Goal: Information Seeking & Learning: Learn about a topic

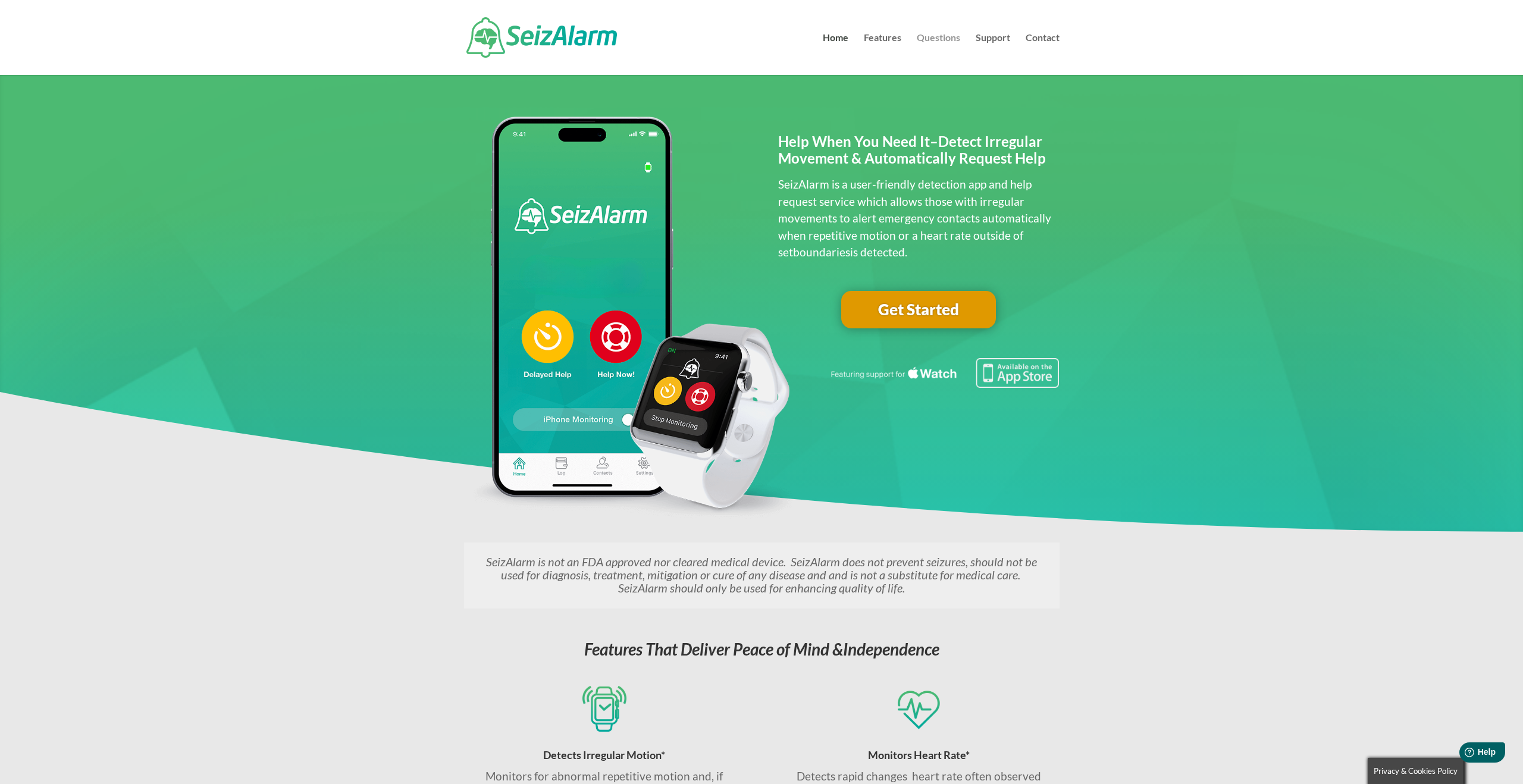
click at [952, 36] on link "Questions" at bounding box center [938, 54] width 44 height 42
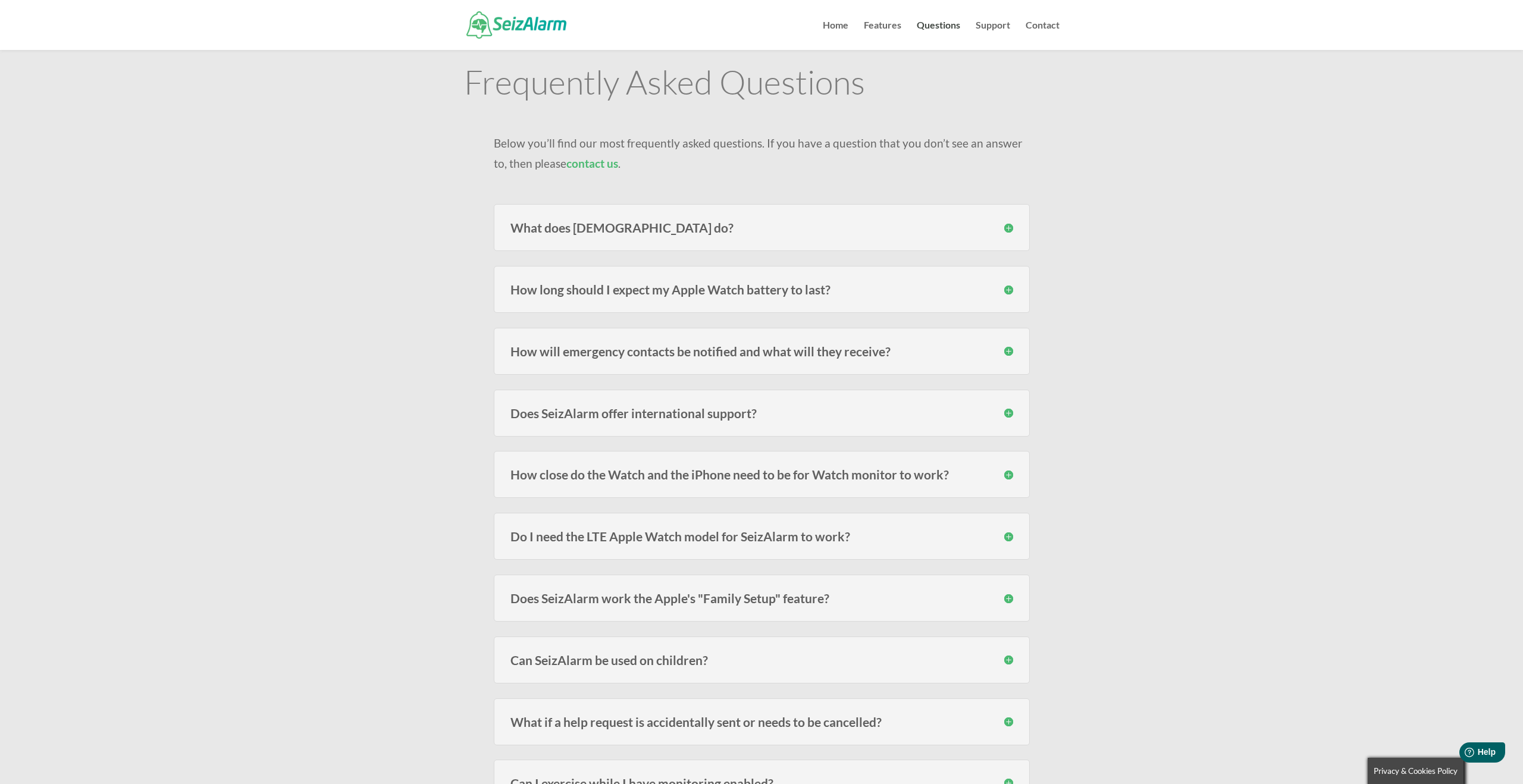
scroll to position [47, 0]
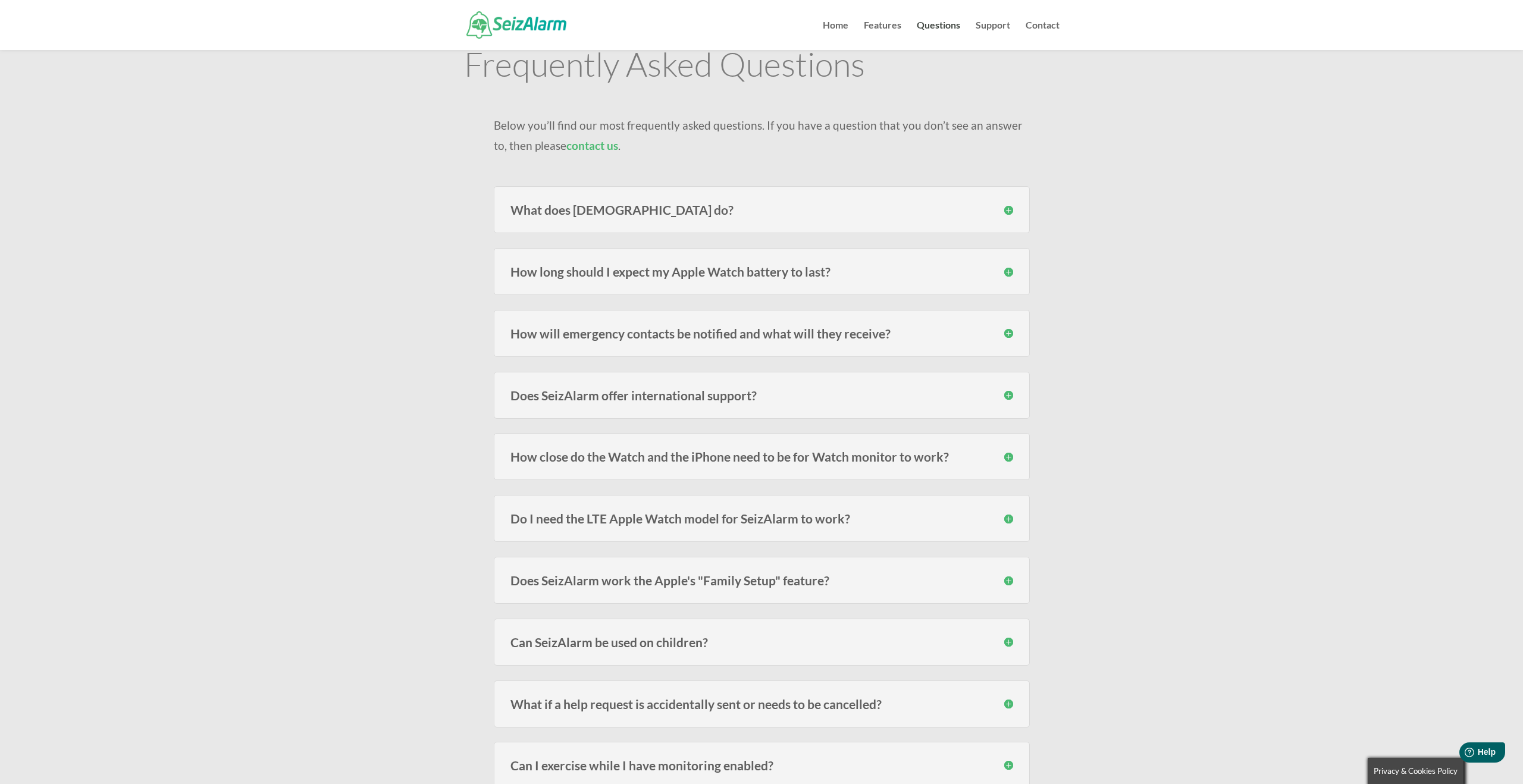
click at [1006, 209] on h3 "What does [DEMOGRAPHIC_DATA] do?" at bounding box center [762, 209] width 503 height 12
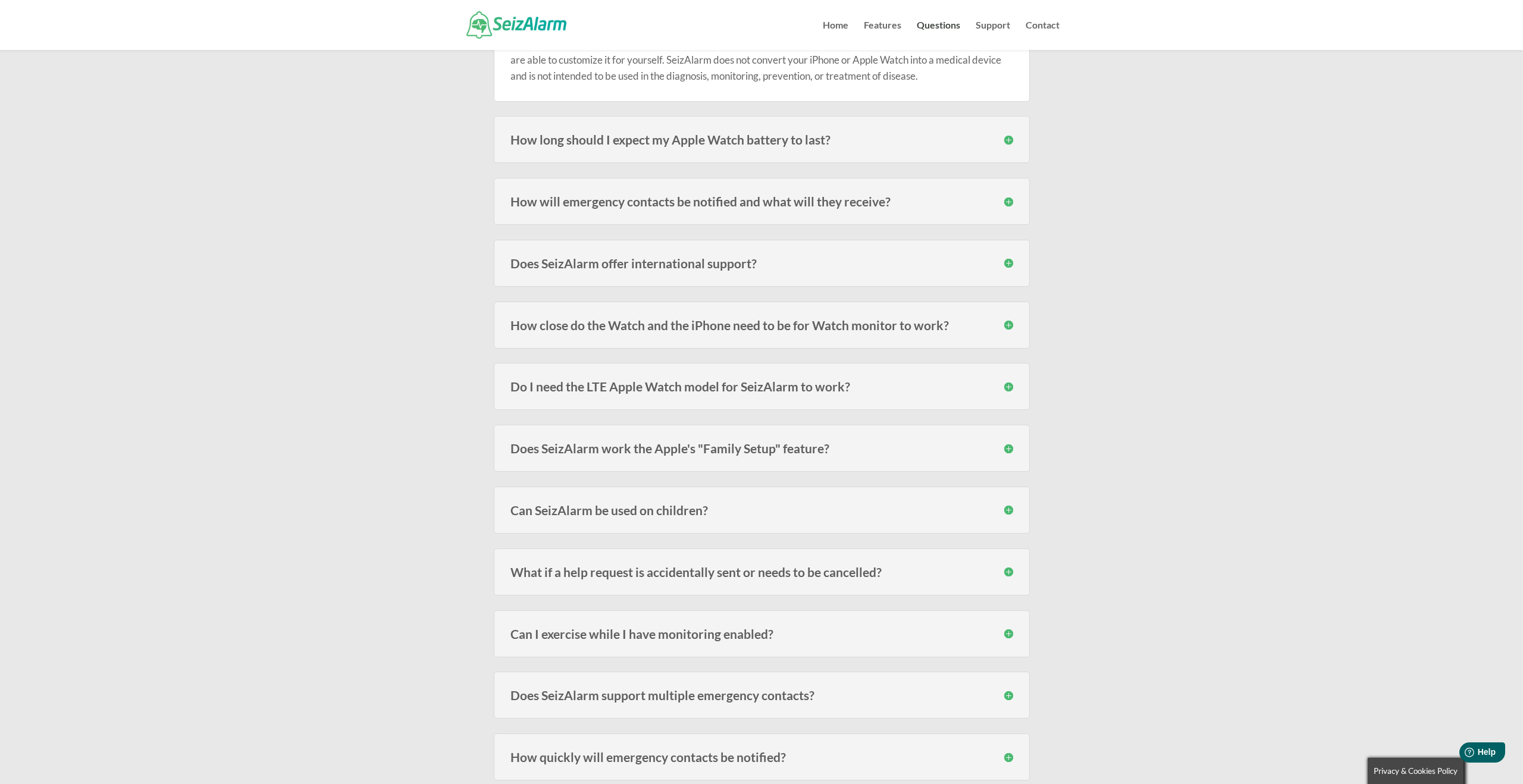
scroll to position [302, 0]
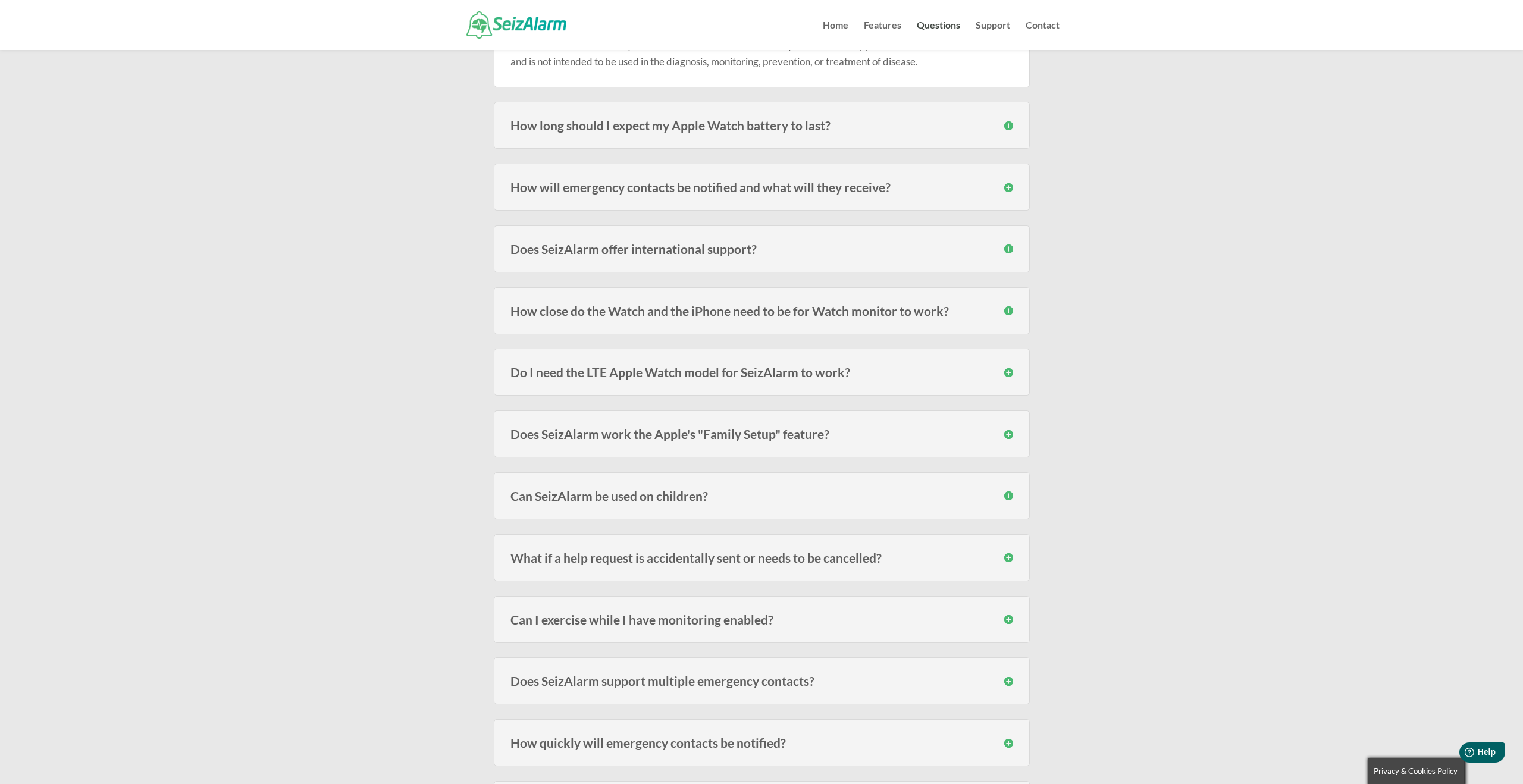
click at [1008, 122] on h3 "How long should I expect my Apple Watch battery to last?" at bounding box center [762, 125] width 503 height 12
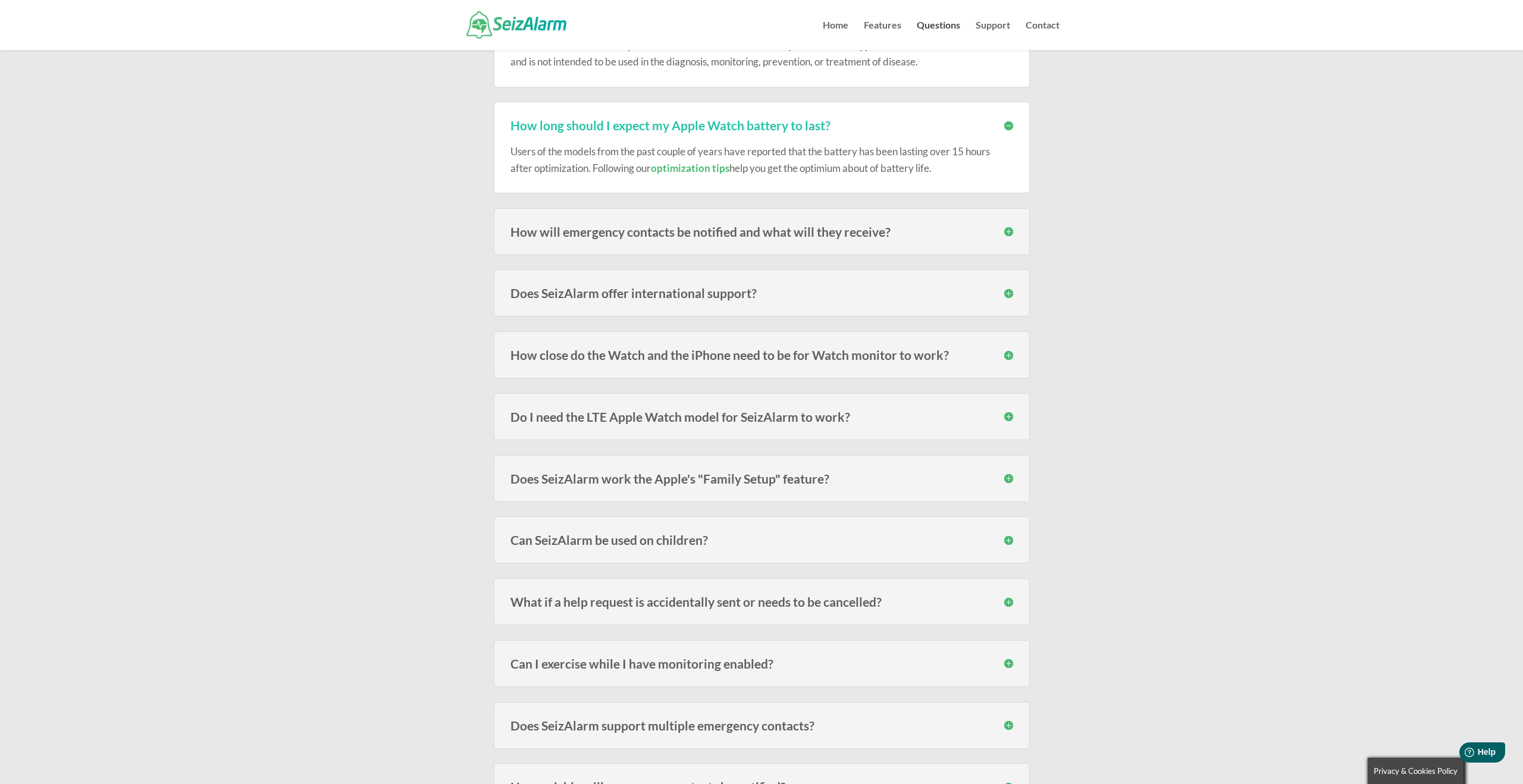
click at [1008, 122] on h3 "How long should I expect my Apple Watch battery to last?" at bounding box center [762, 125] width 503 height 12
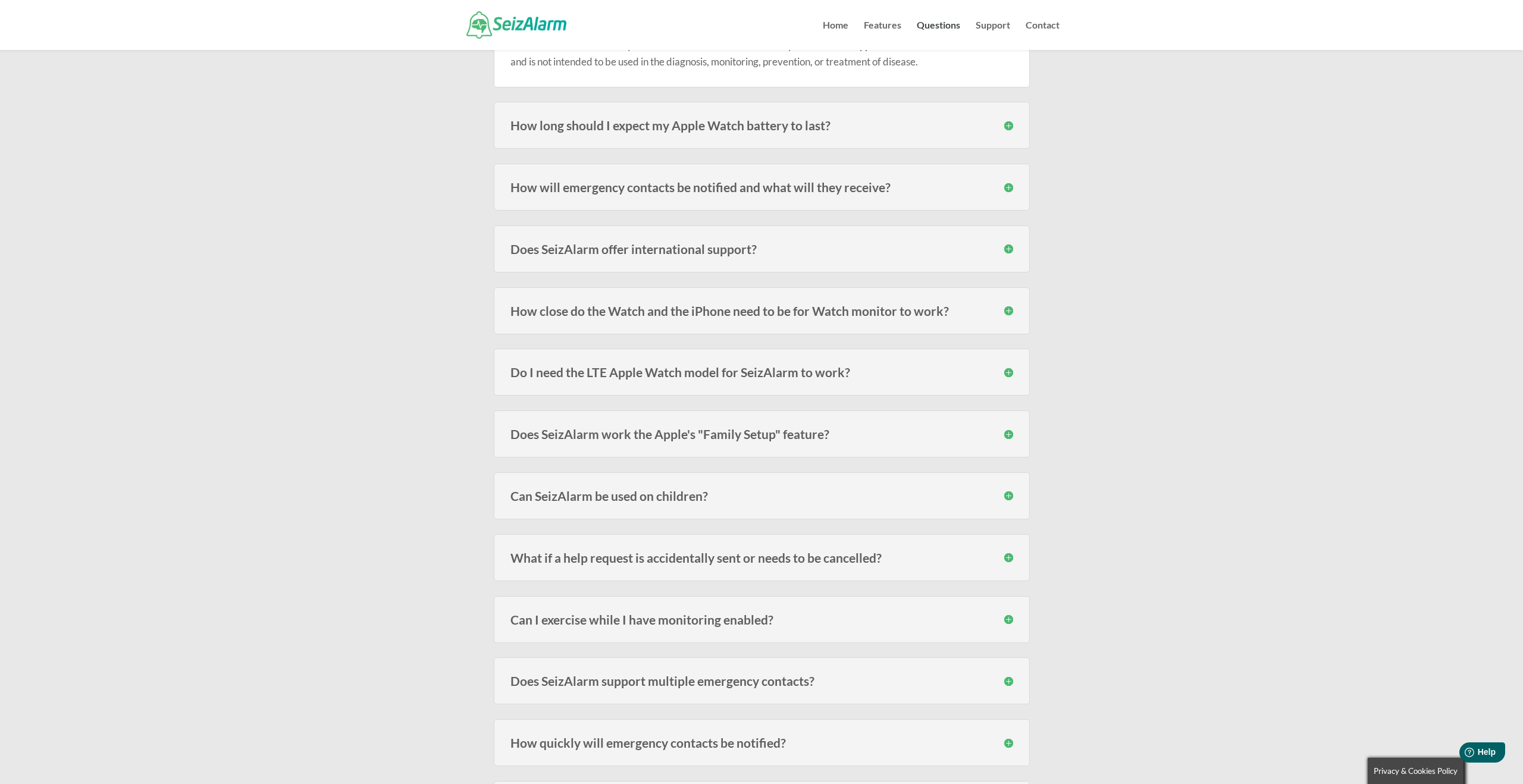
click at [1012, 188] on h3 "How will emergency contacts be notified and what will they receive?" at bounding box center [762, 186] width 503 height 12
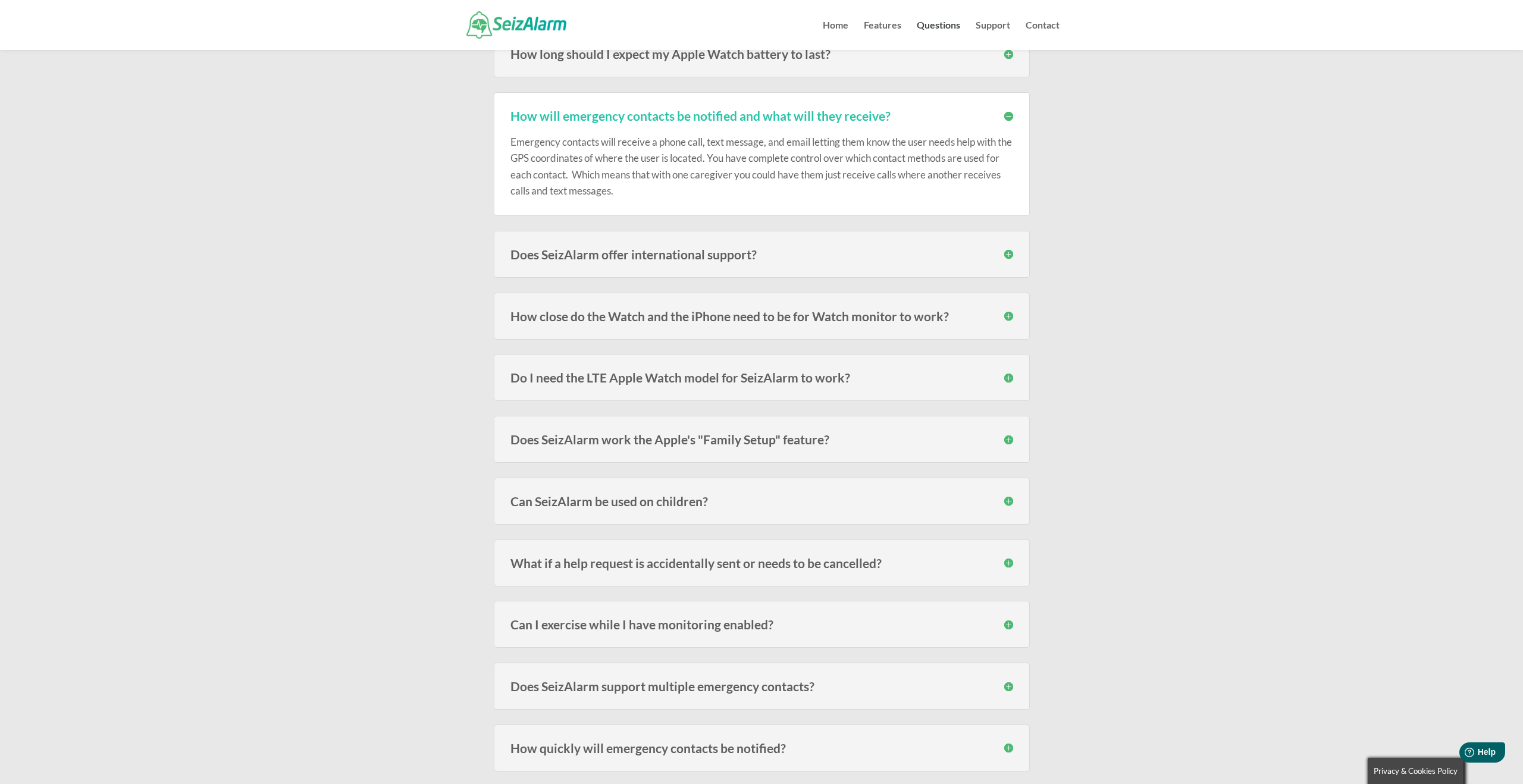
scroll to position [378, 0]
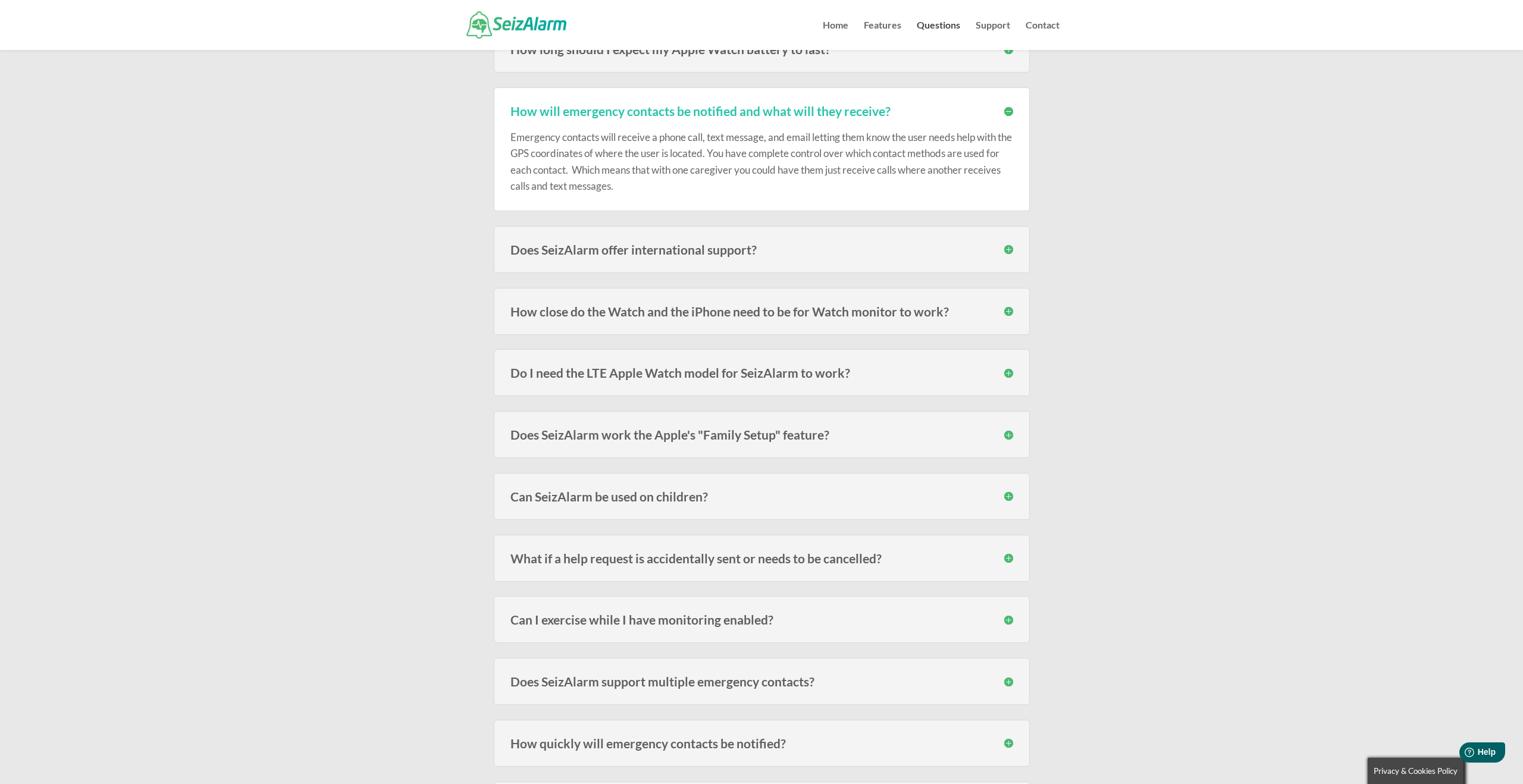
click at [1008, 111] on h3 "How will emergency contacts be notified and what will they receive?" at bounding box center [762, 110] width 503 height 12
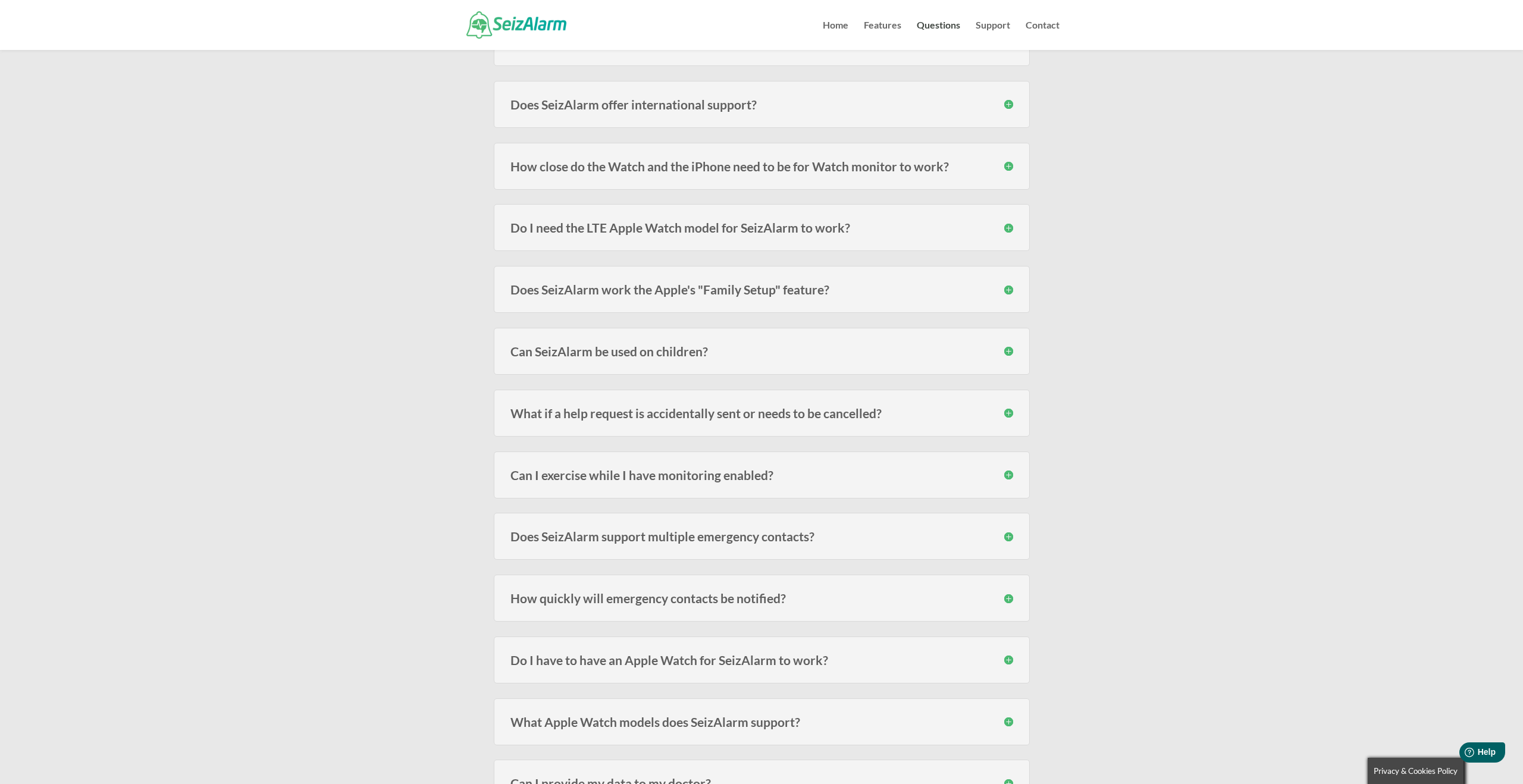
scroll to position [462, 0]
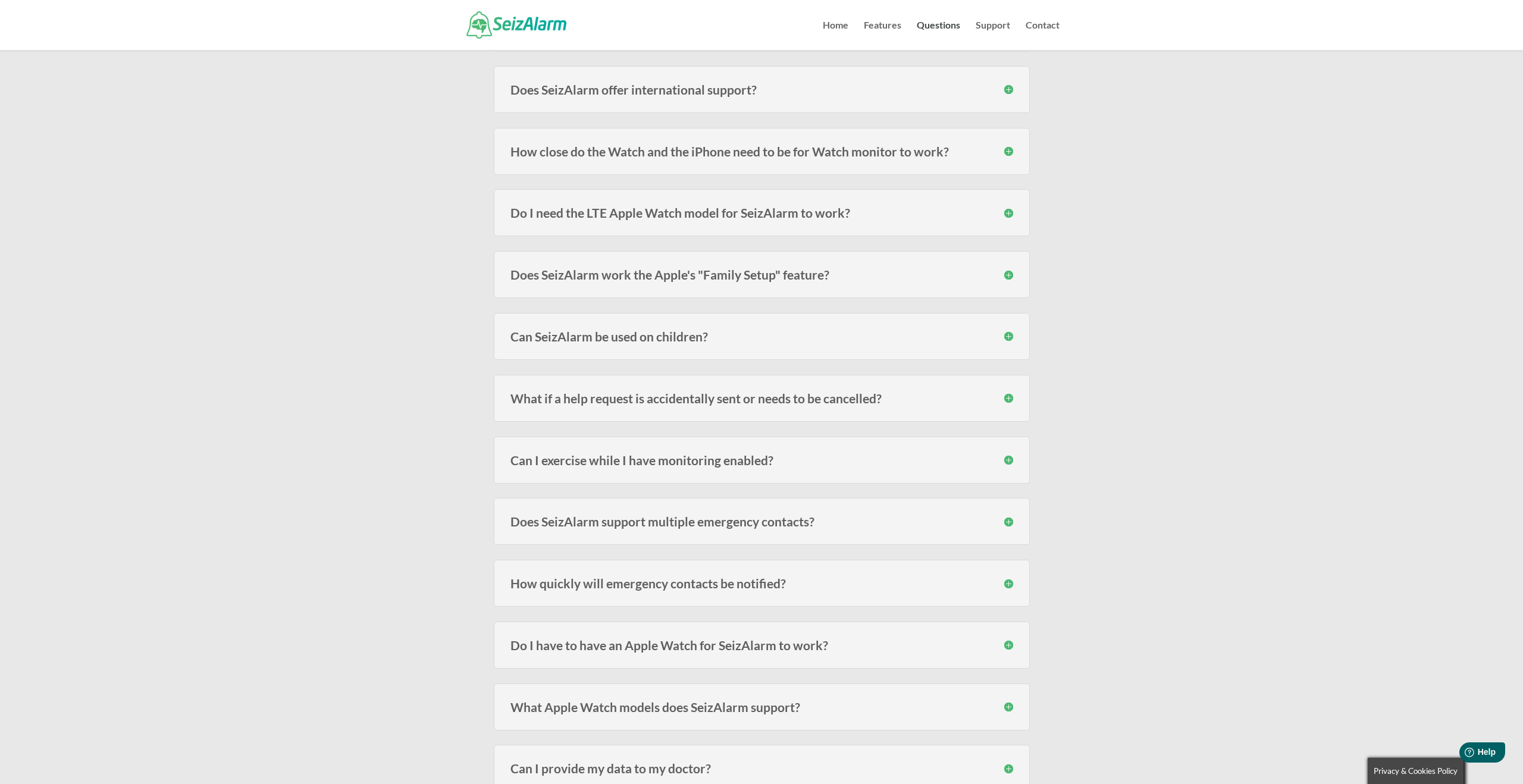
click at [1008, 149] on h3 "How close do the Watch and the iPhone need to be for Watch monitor to work?" at bounding box center [762, 151] width 503 height 12
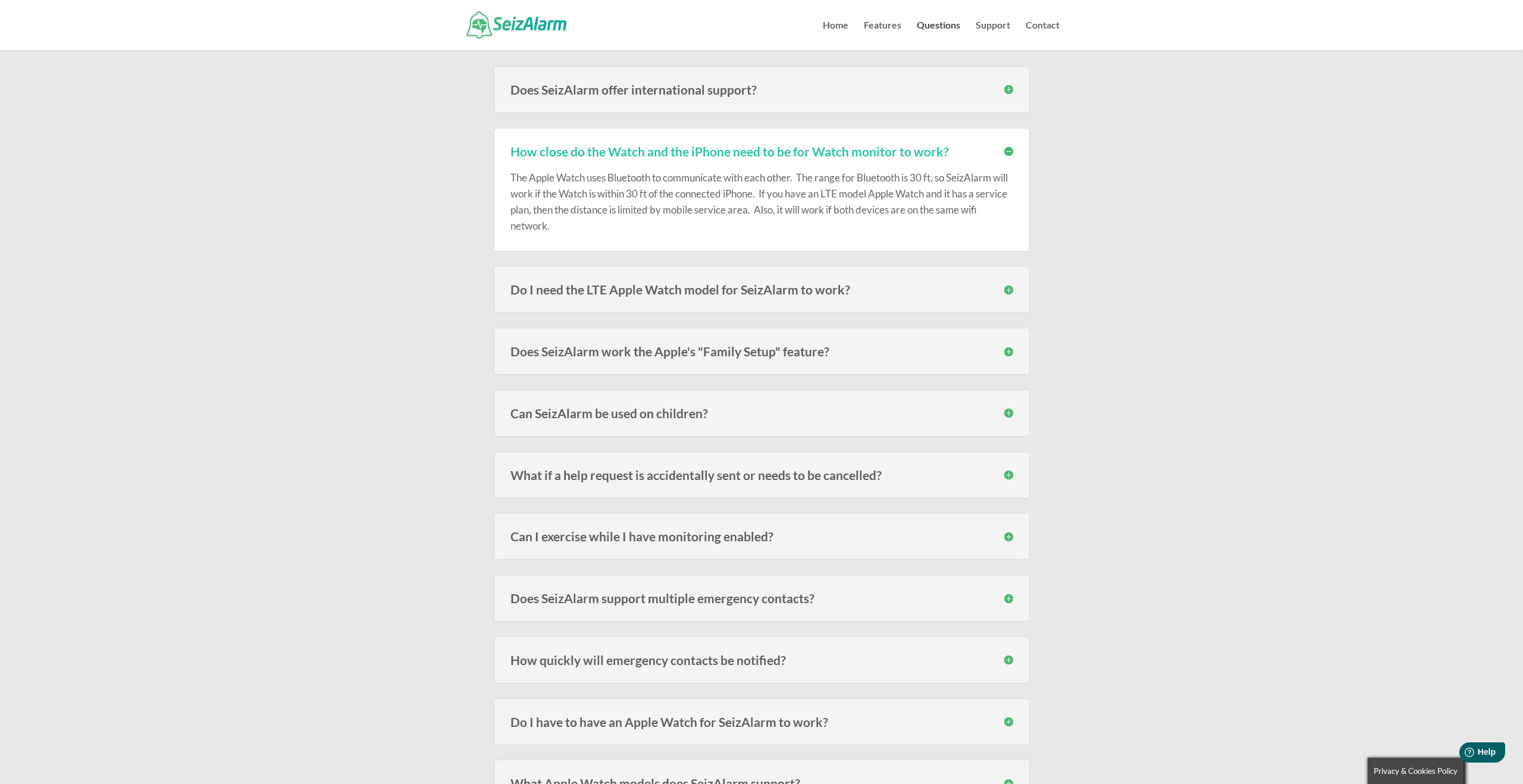
click at [1008, 150] on h3 "How close do the Watch and the iPhone need to be for Watch monitor to work?" at bounding box center [762, 151] width 503 height 12
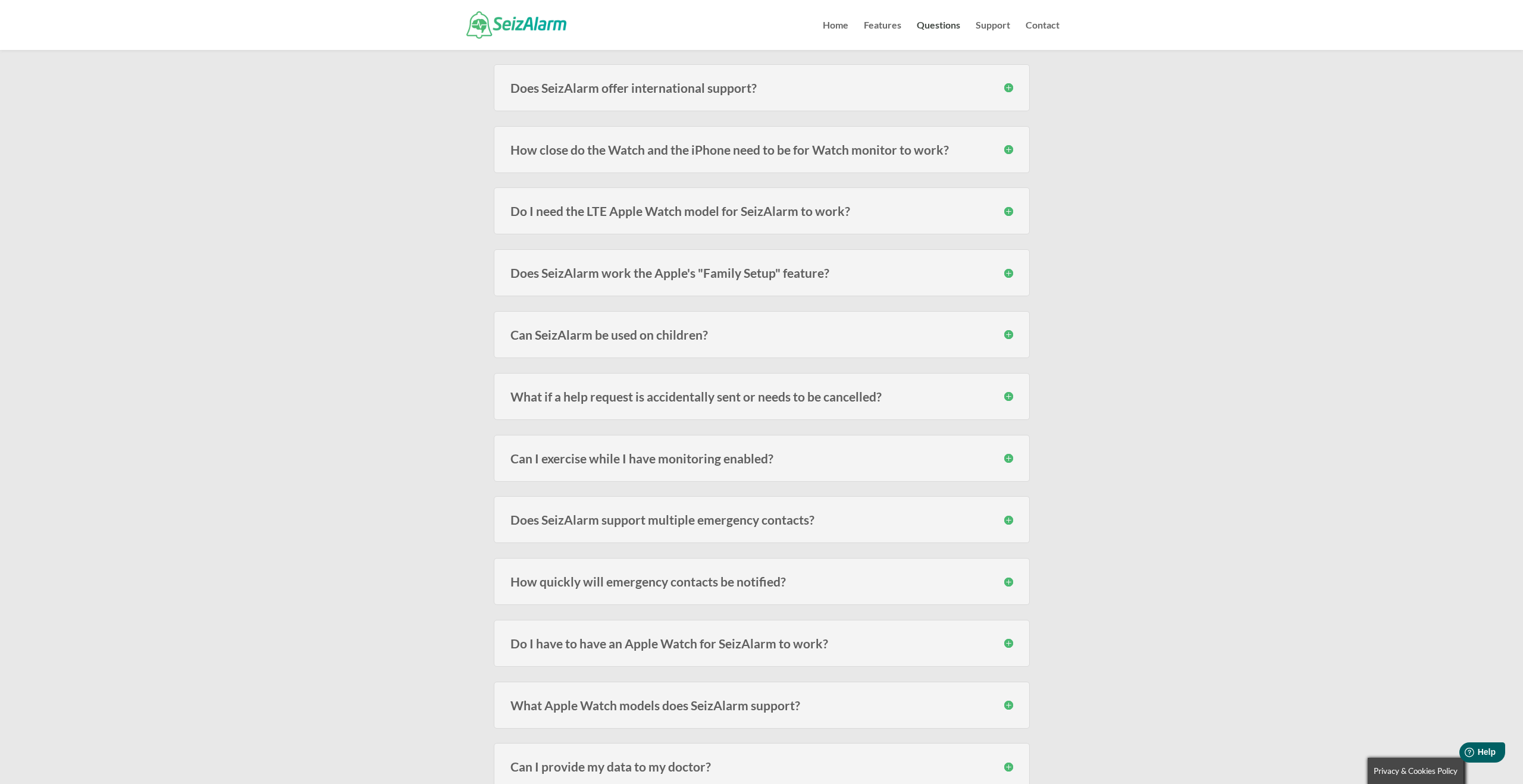
click at [1011, 209] on h3 "Do I need the LTE Apple Watch model for SeizAlarm to work?" at bounding box center [762, 211] width 503 height 12
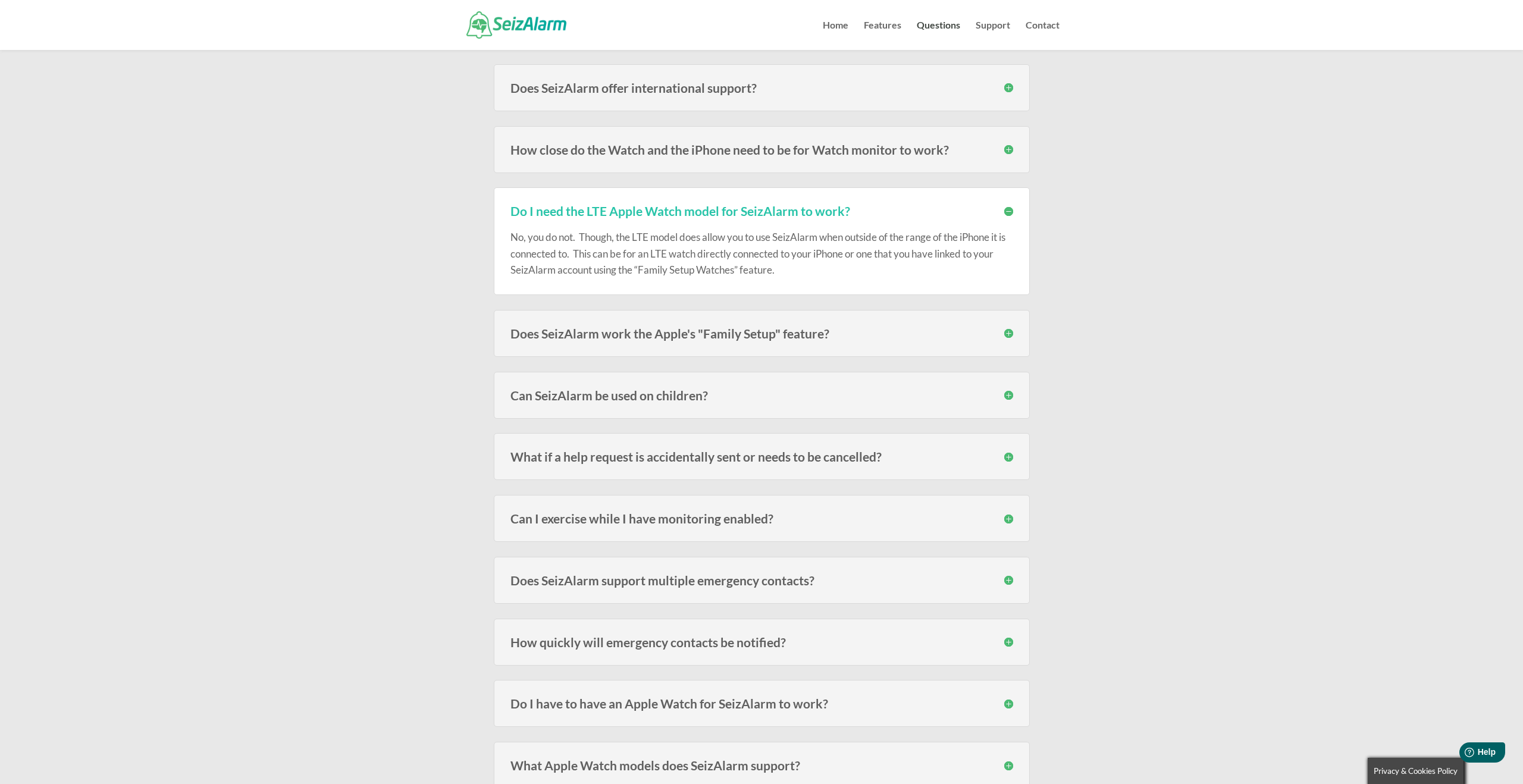
click at [1011, 209] on h3 "Do I need the LTE Apple Watch model for SeizAlarm to work?" at bounding box center [762, 211] width 503 height 12
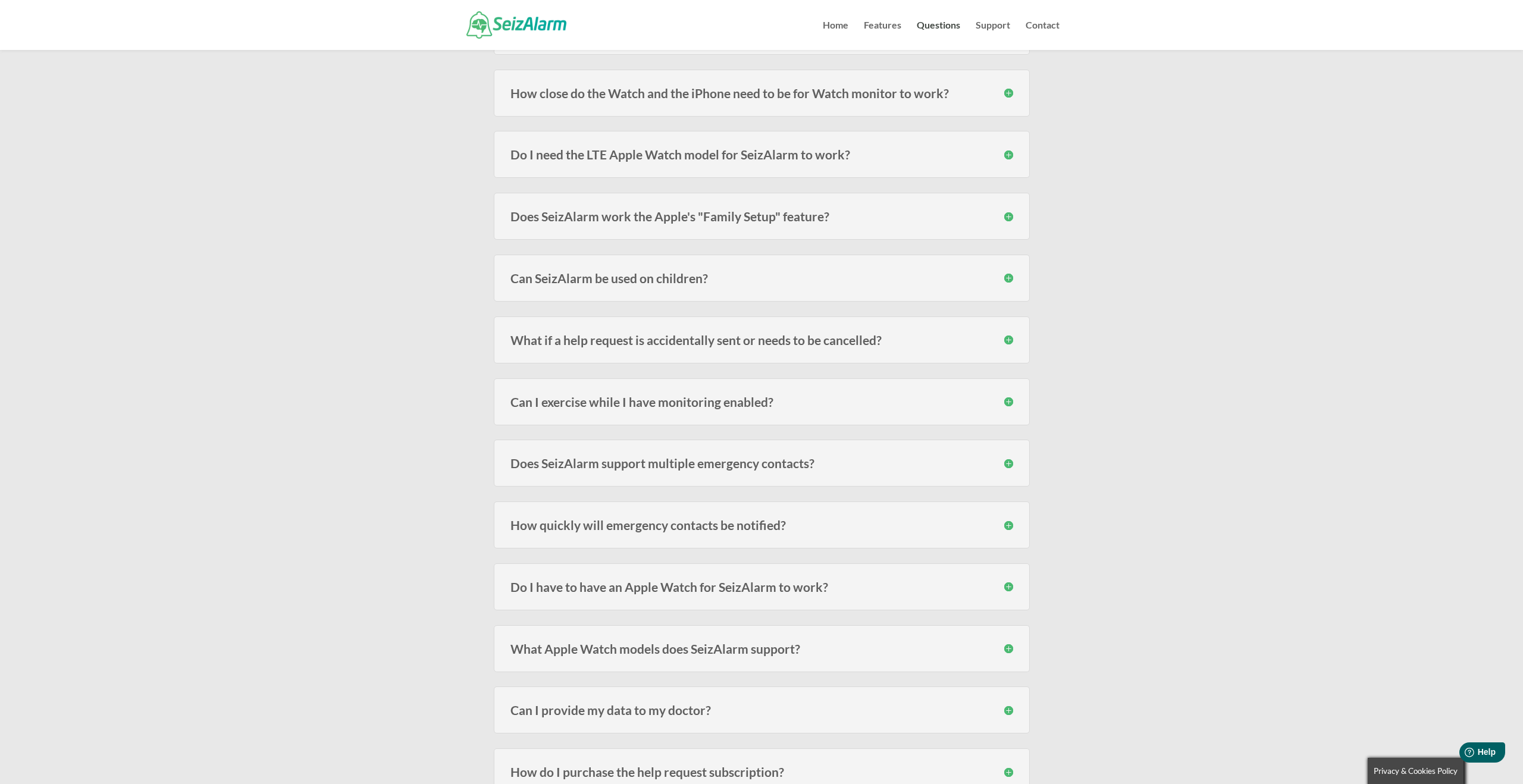
scroll to position [530, 0]
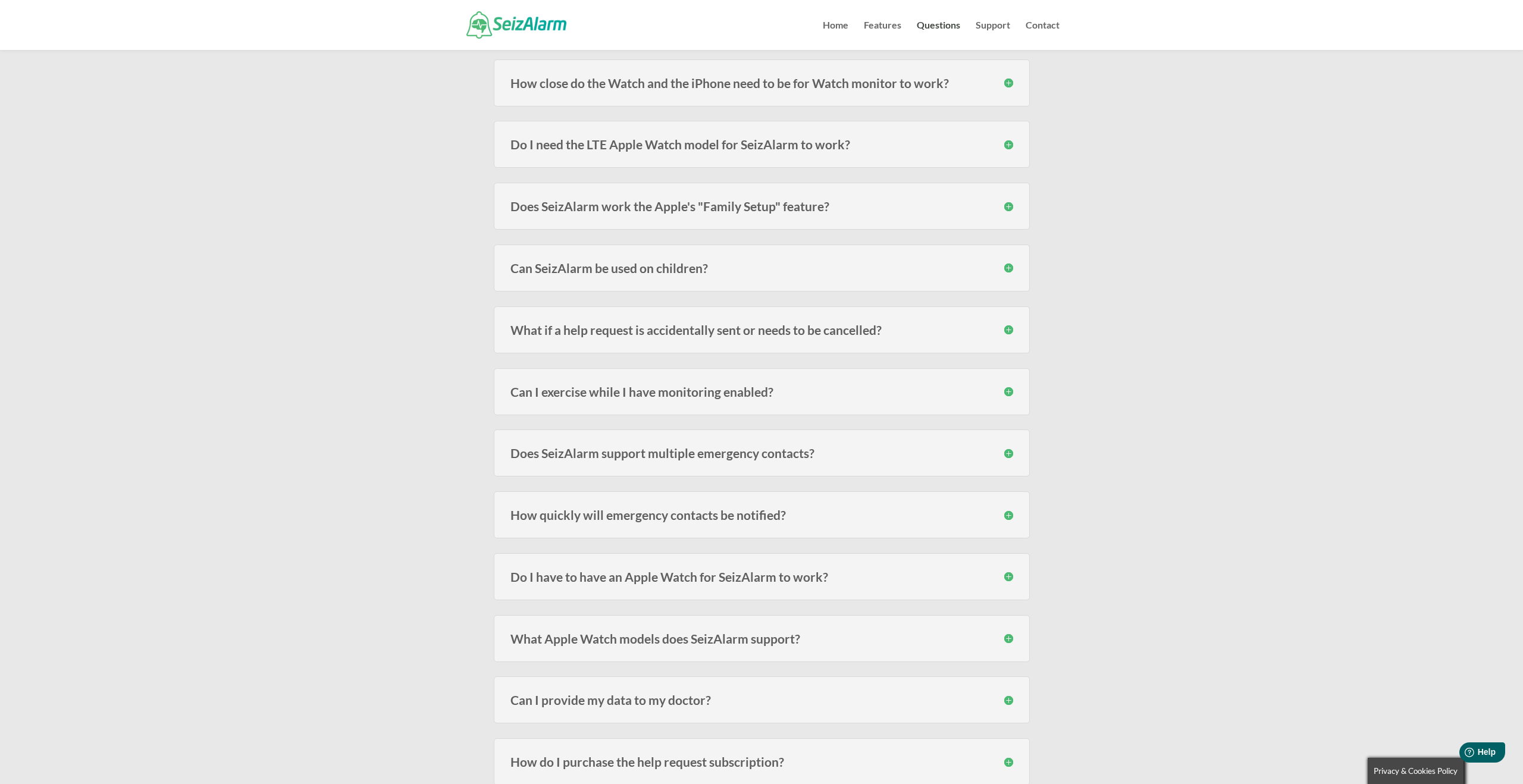
click at [1009, 206] on h3 "Does SeizAlarm work the Apple's "Family Setup" feature?" at bounding box center [762, 206] width 503 height 12
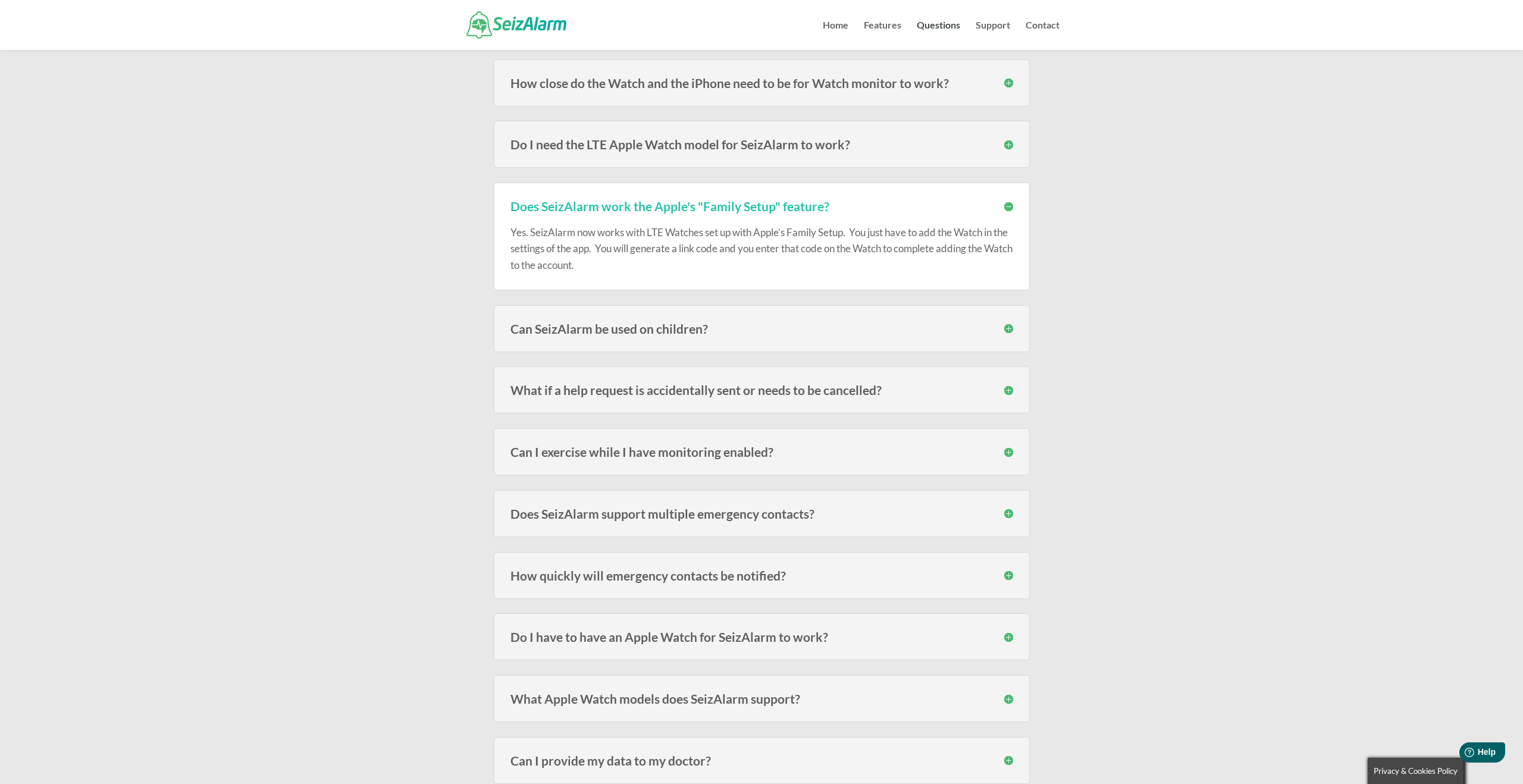
click at [1009, 206] on h3 "Does SeizAlarm work the Apple's "Family Setup" feature?" at bounding box center [762, 206] width 503 height 12
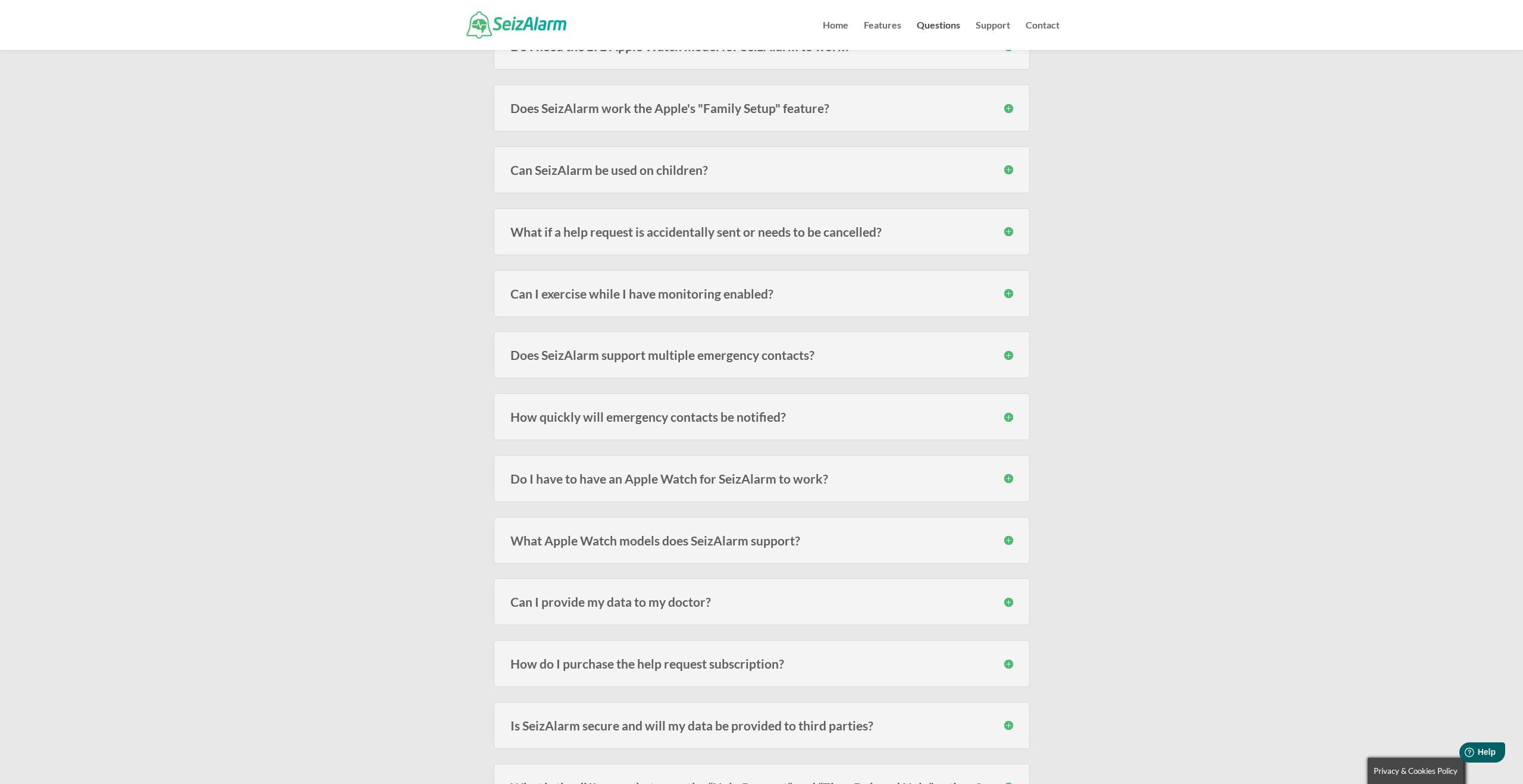
scroll to position [674, 0]
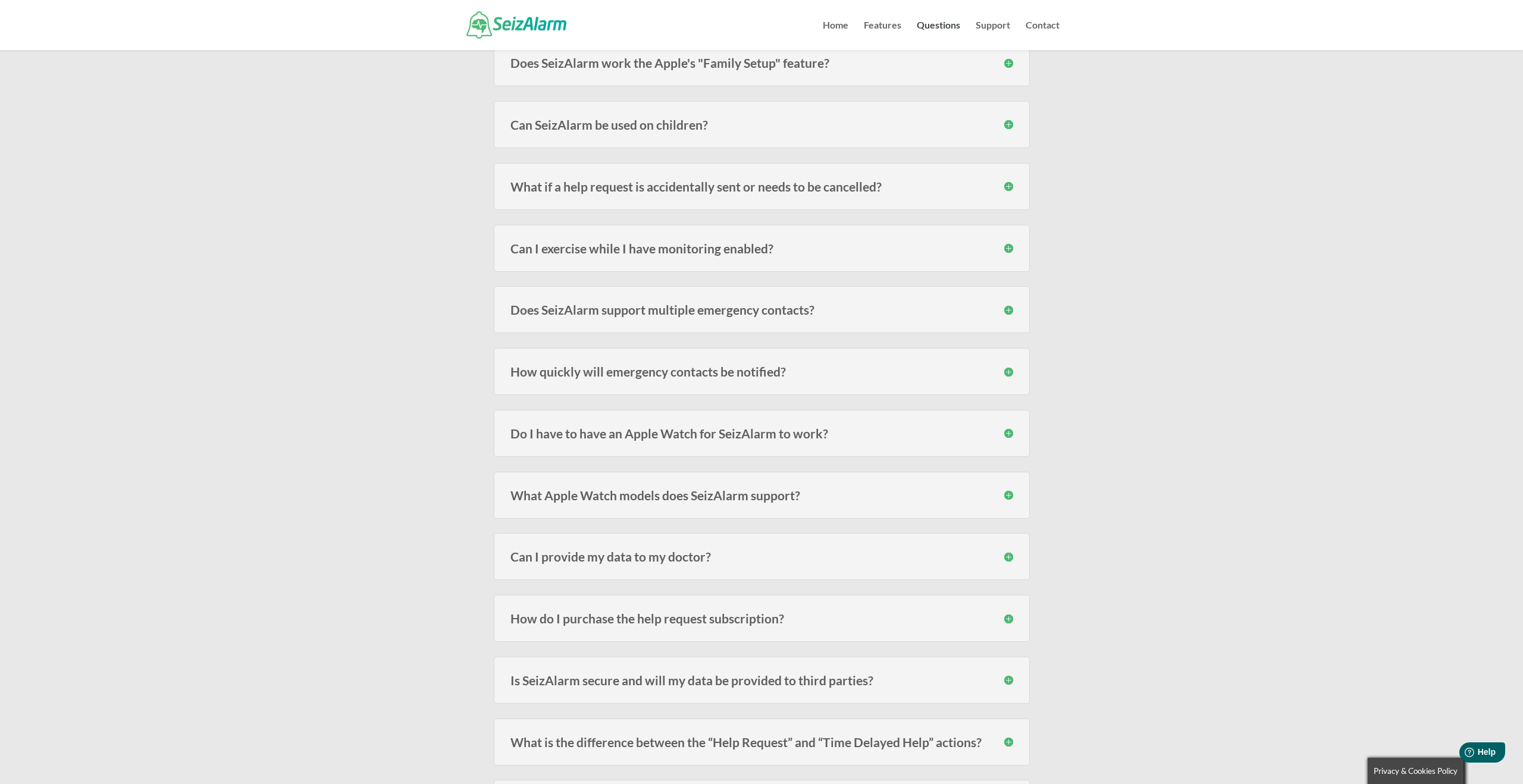
click at [1011, 187] on h3 "What if a help request is accidentally sent or needs to be cancelled?" at bounding box center [762, 186] width 503 height 12
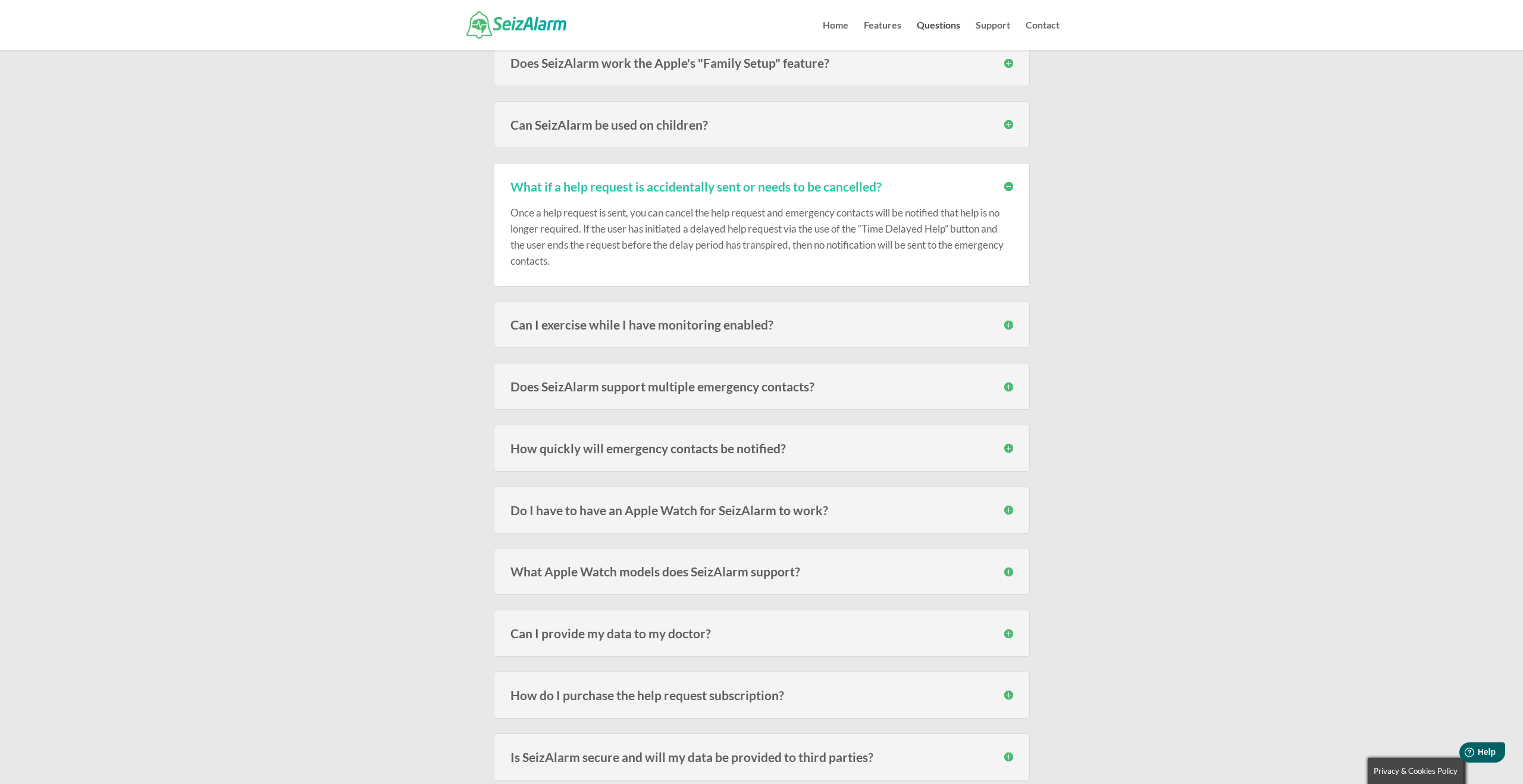
click at [1011, 187] on h3 "What if a help request is accidentally sent or needs to be cancelled?" at bounding box center [762, 186] width 503 height 12
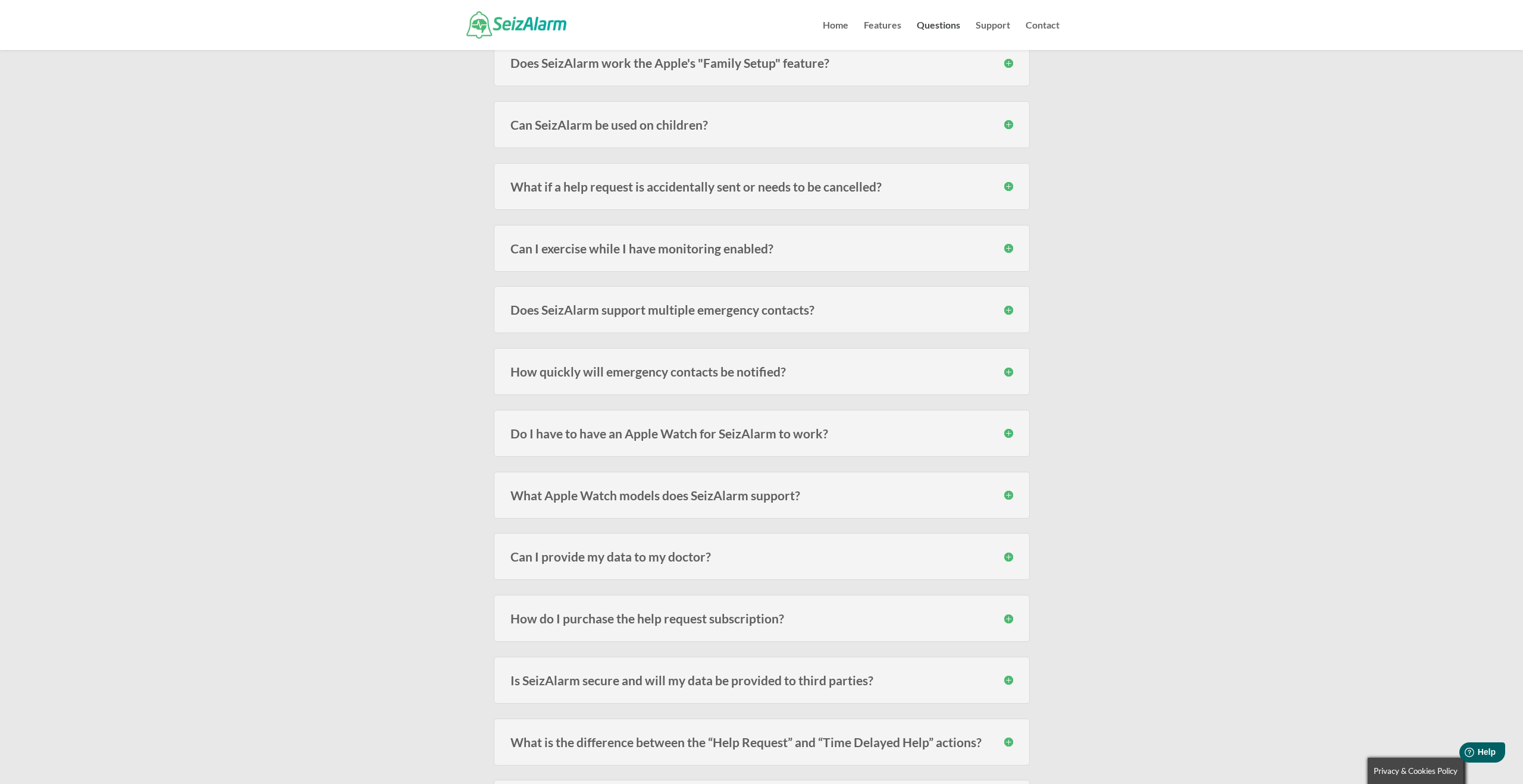
click at [1011, 249] on h3 "Can I exercise while I have monitoring enabled?" at bounding box center [762, 248] width 503 height 12
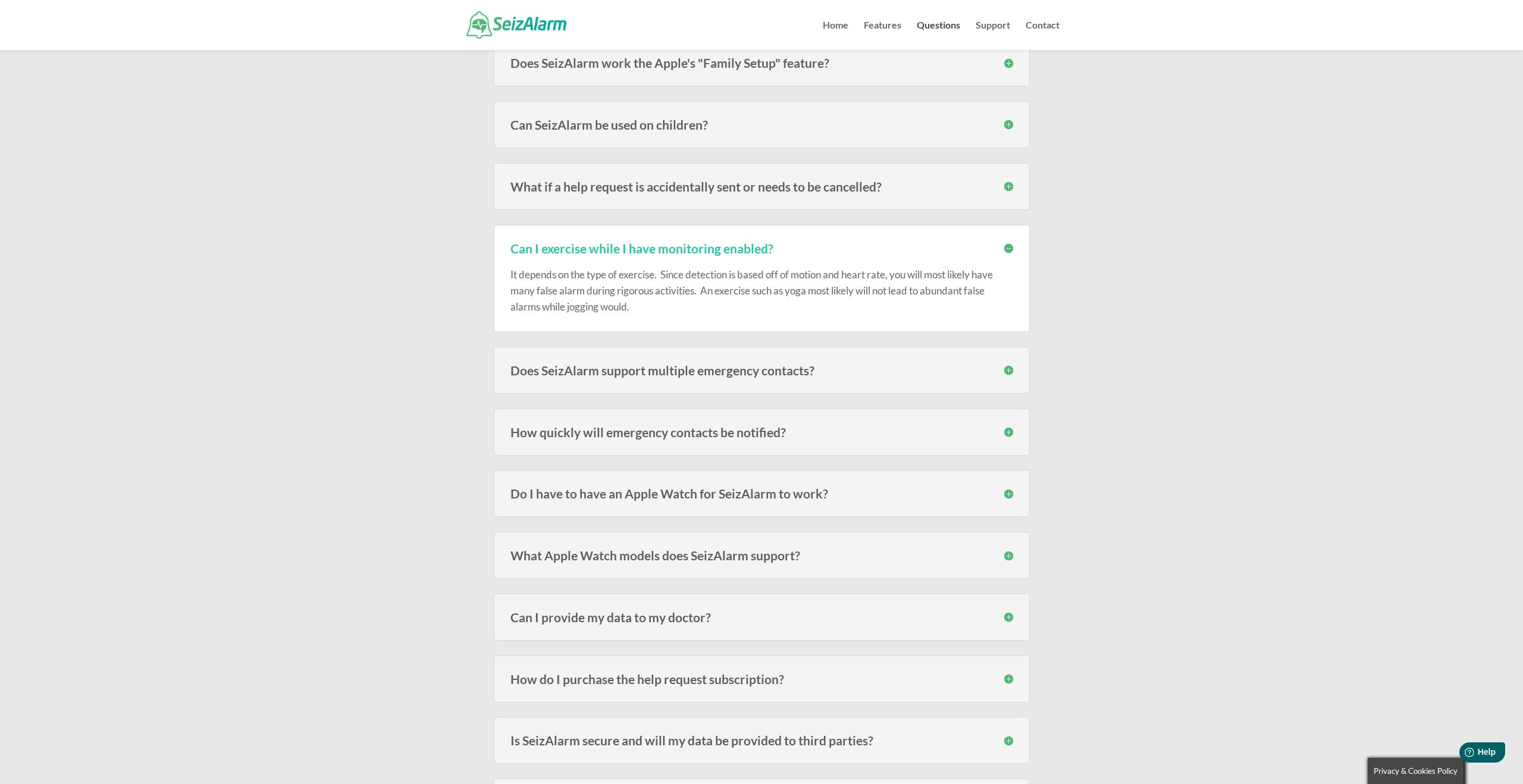
click at [1011, 249] on h3 "Can I exercise while I have monitoring enabled?" at bounding box center [762, 248] width 503 height 12
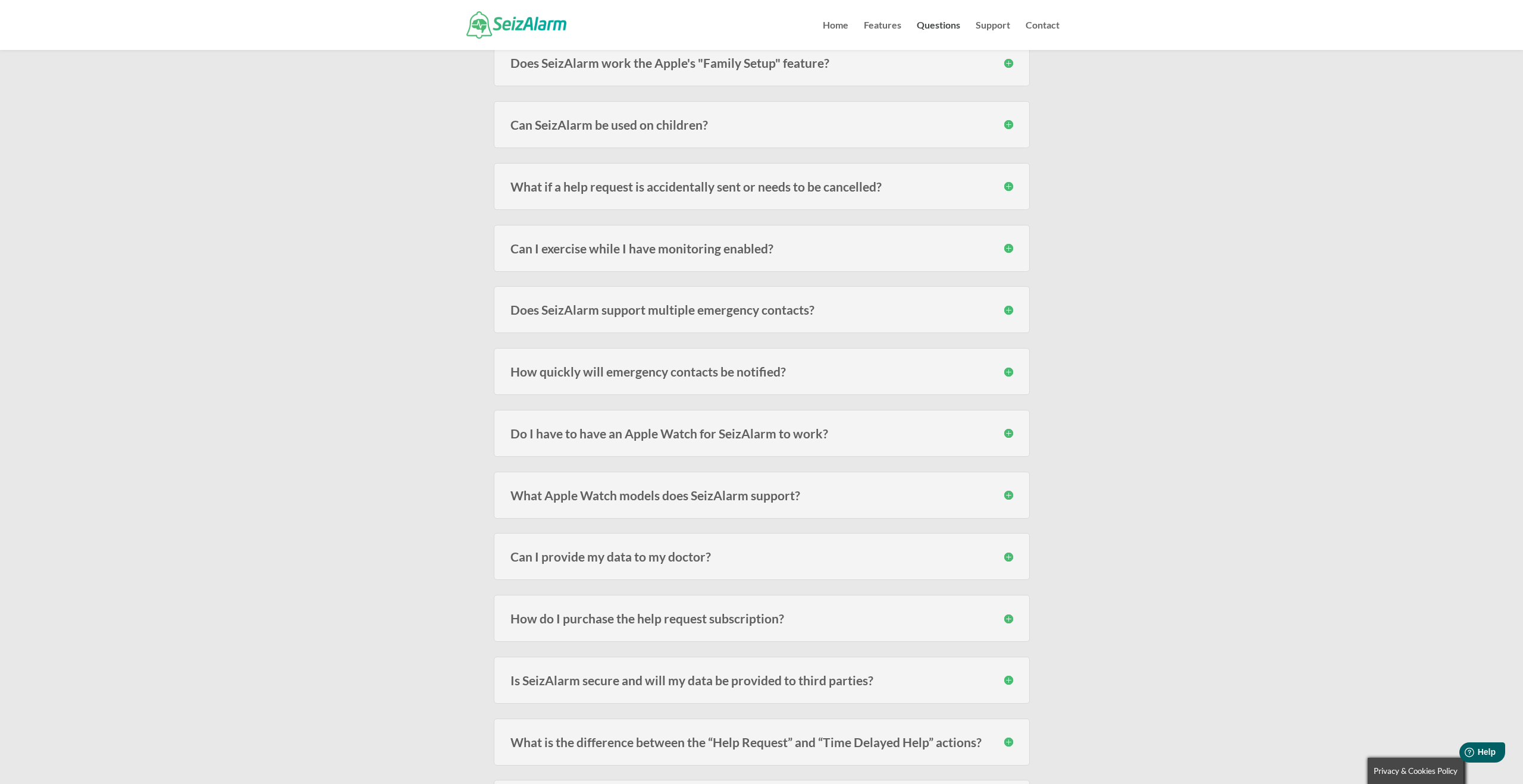
click at [1010, 314] on h3 "Does SeizAlarm support multiple emergency contacts?" at bounding box center [762, 309] width 503 height 12
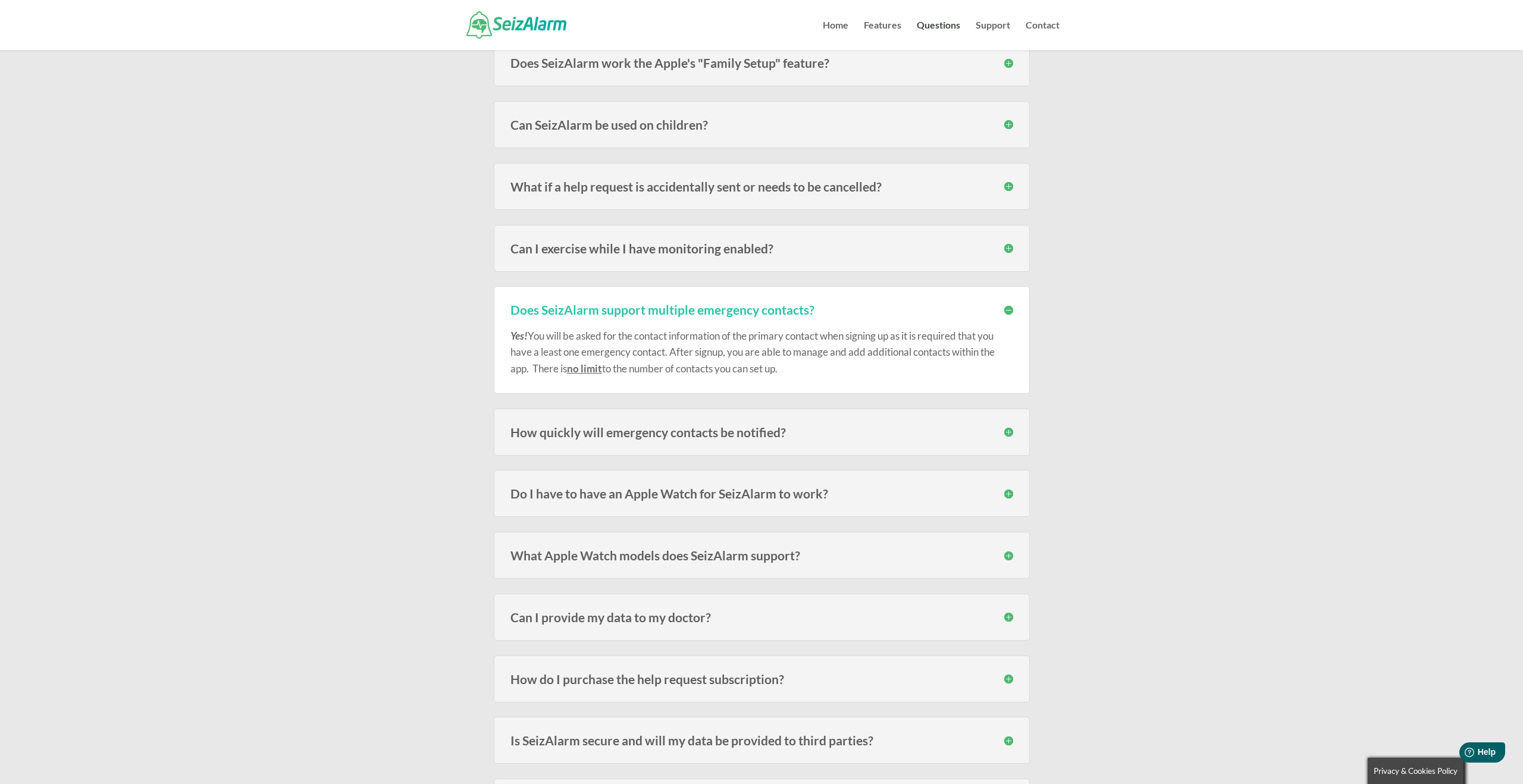
click at [1008, 310] on h3 "Does SeizAlarm support multiple emergency contacts?" at bounding box center [762, 309] width 503 height 12
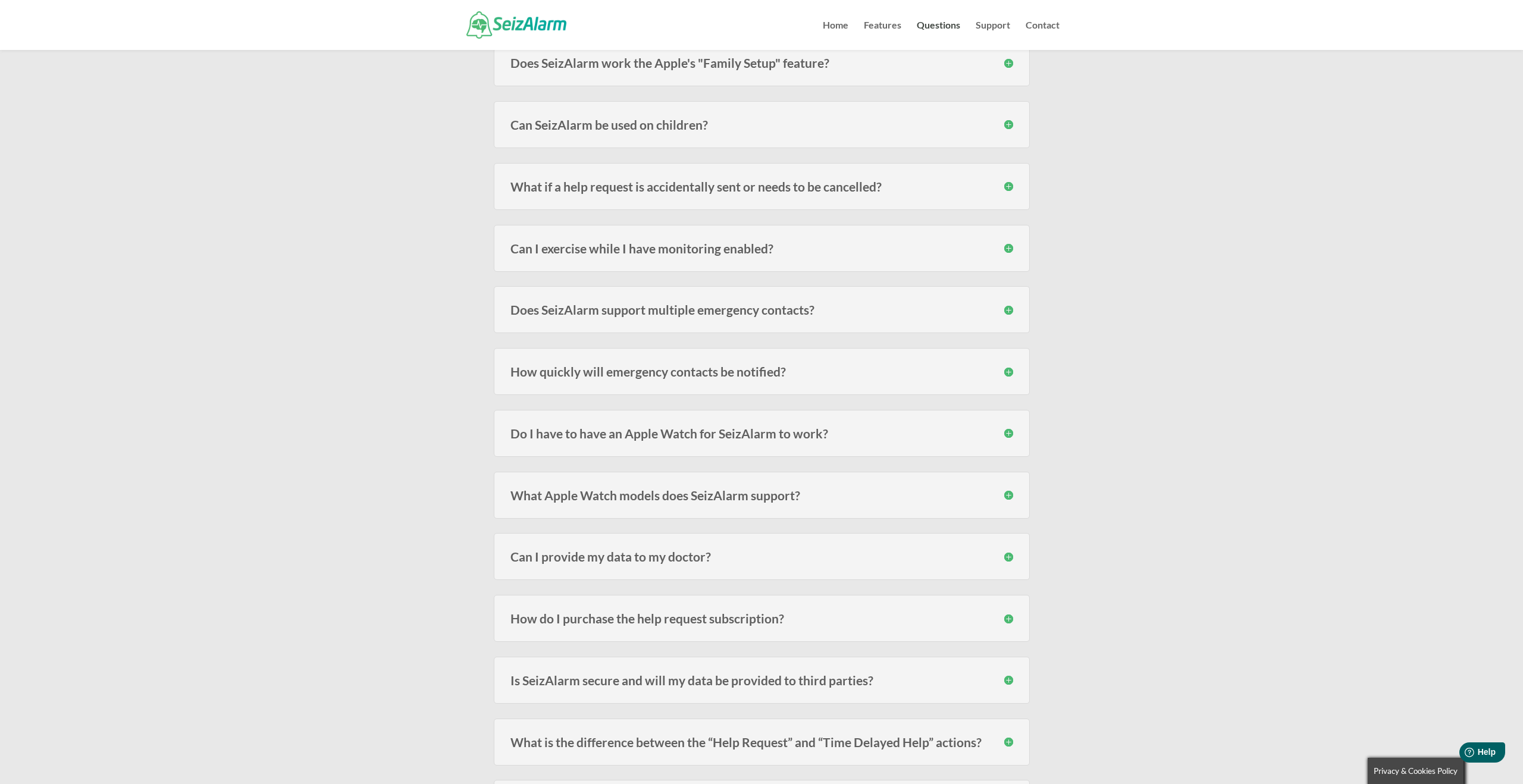
click at [1011, 373] on h3 "How quickly will emergency contacts be notified?" at bounding box center [762, 371] width 503 height 12
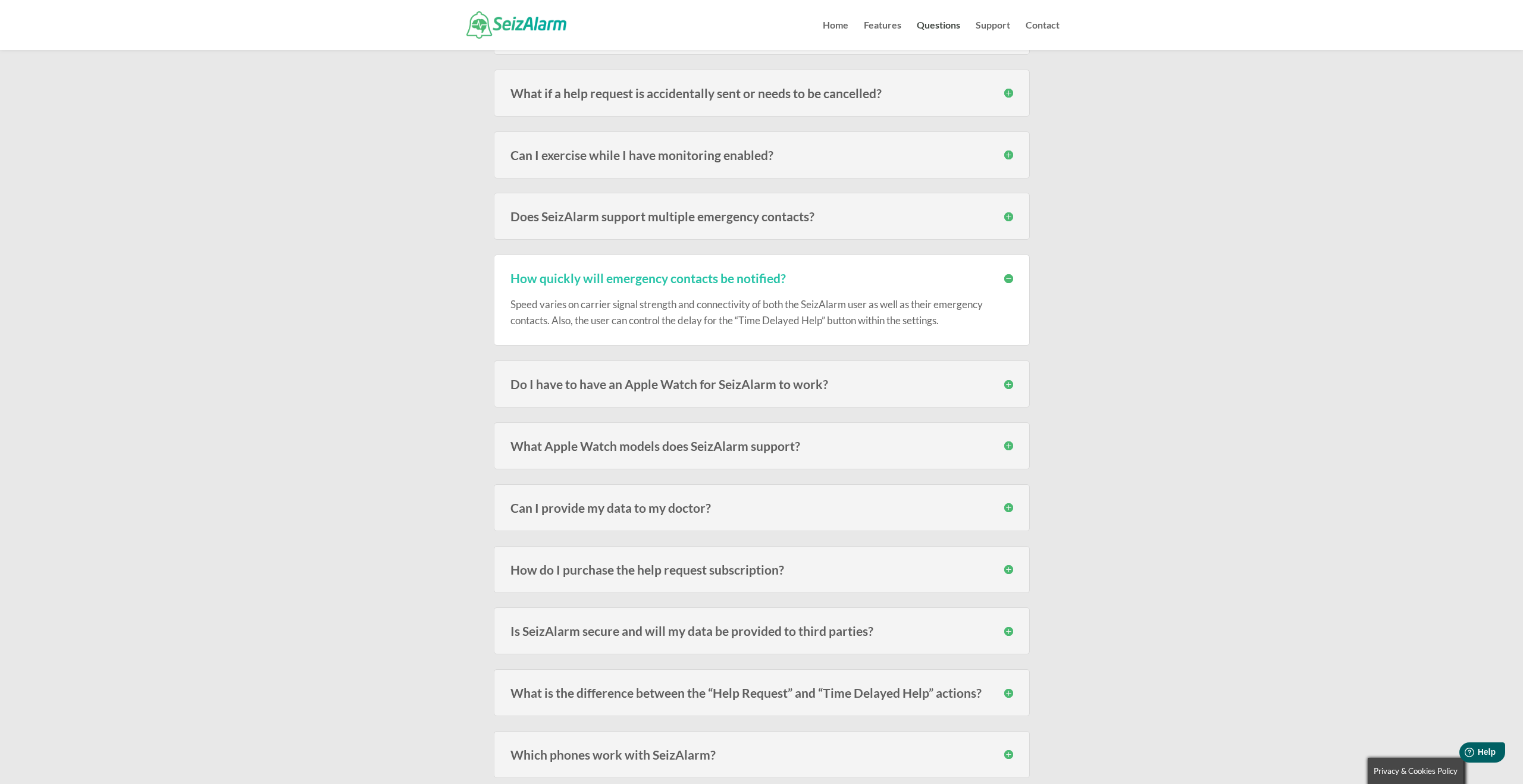
scroll to position [784, 0]
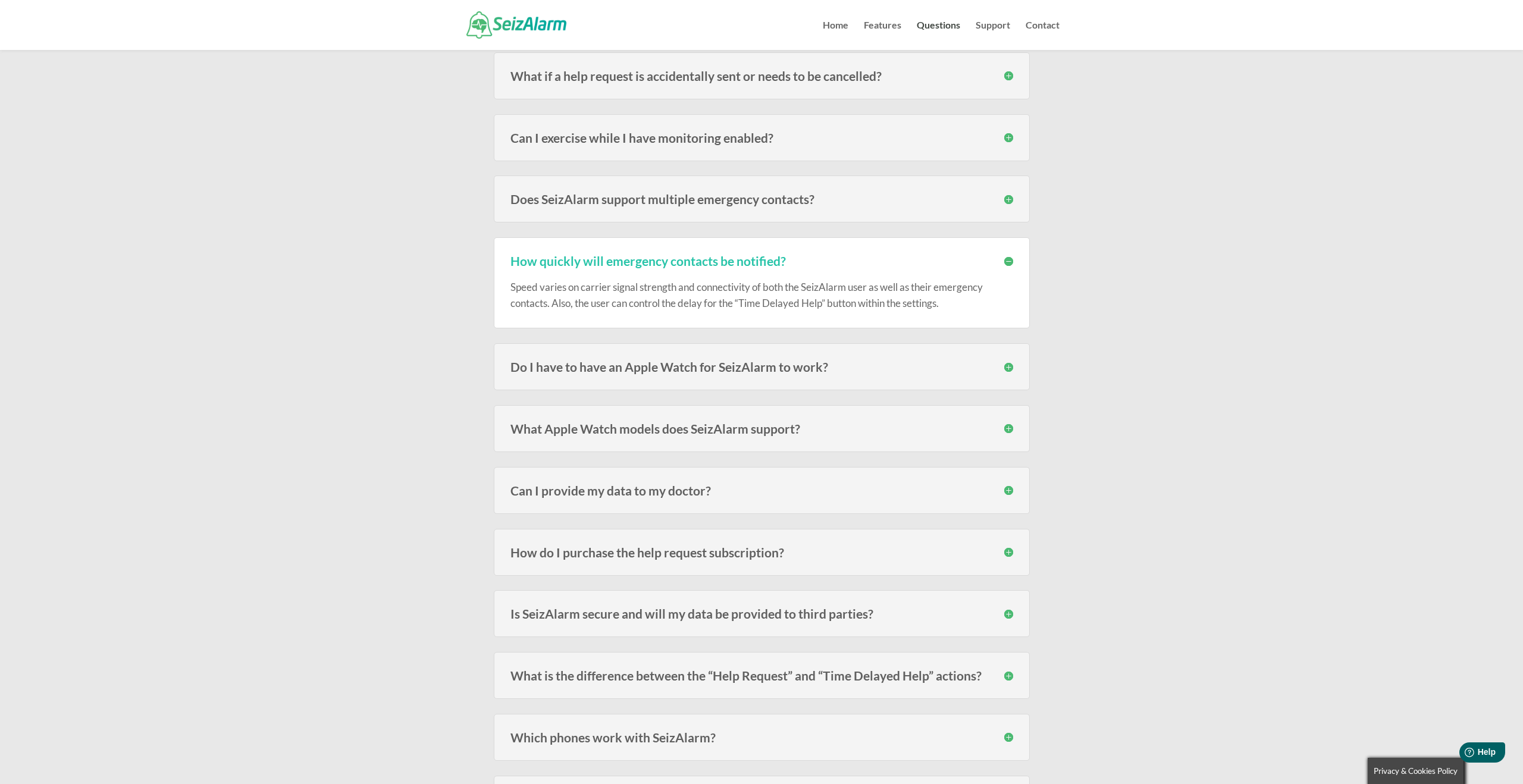
click at [1004, 259] on h3 "How quickly will emergency contacts be notified?" at bounding box center [762, 260] width 503 height 12
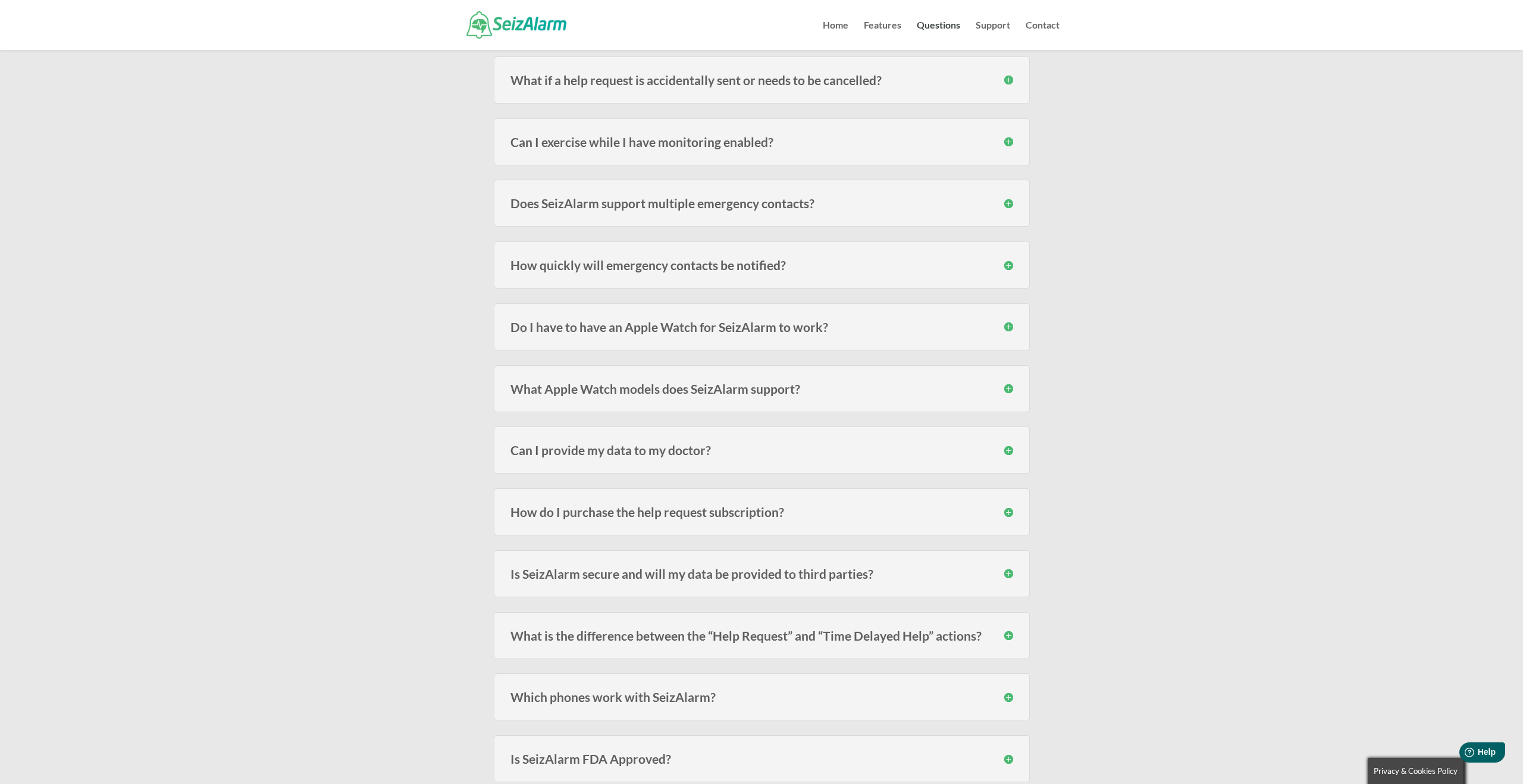
click at [1010, 317] on div "Do I have to have an Apple Watch for SeizAlarm to work? No , the Watch adds the…" at bounding box center [762, 327] width 536 height 47
click at [1011, 328] on h3 "Do I have to have an Apple Watch for SeizAlarm to work?" at bounding box center [762, 322] width 503 height 12
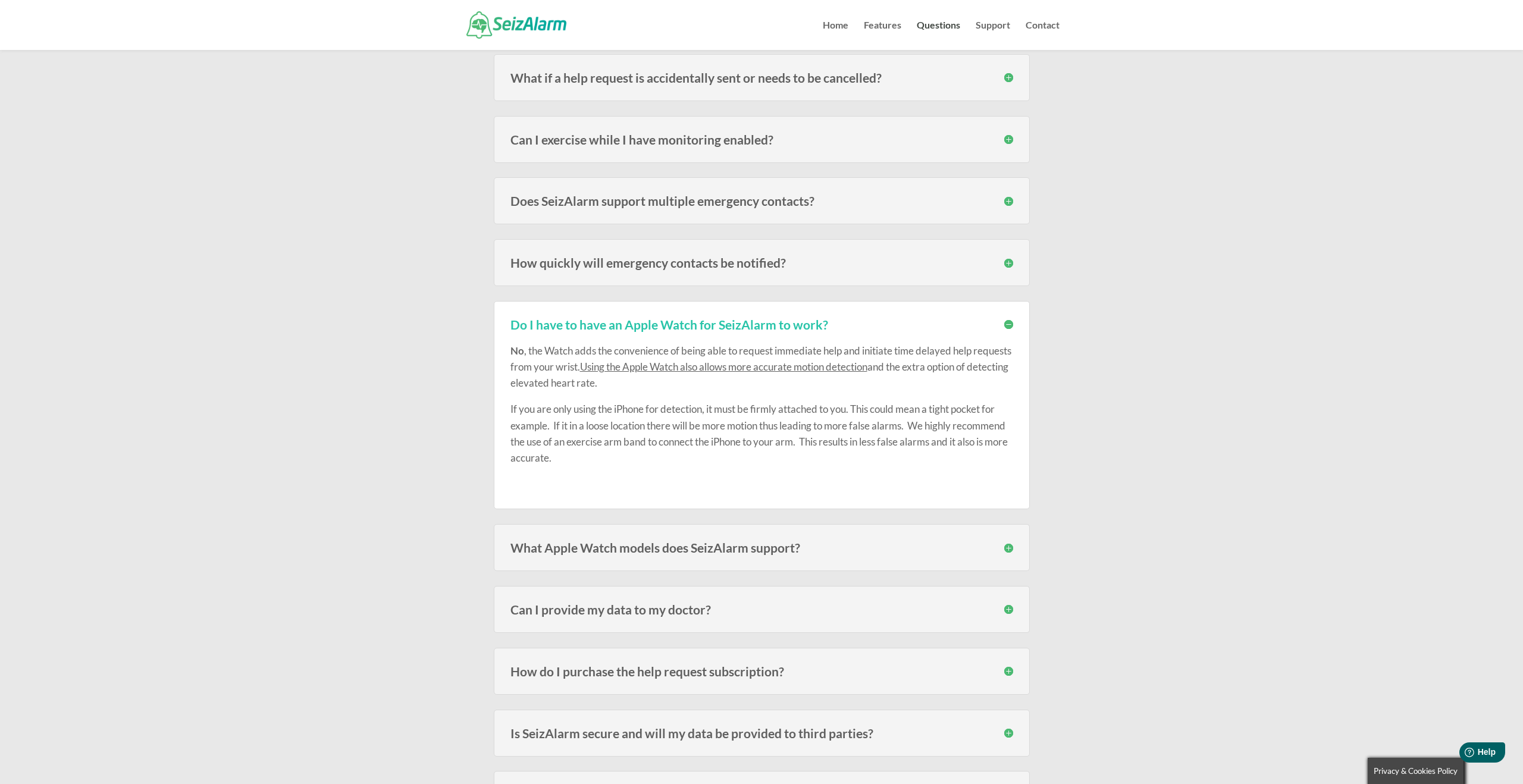
click at [1011, 328] on h3 "Do I have to have an Apple Watch for SeizAlarm to work?" at bounding box center [762, 324] width 503 height 12
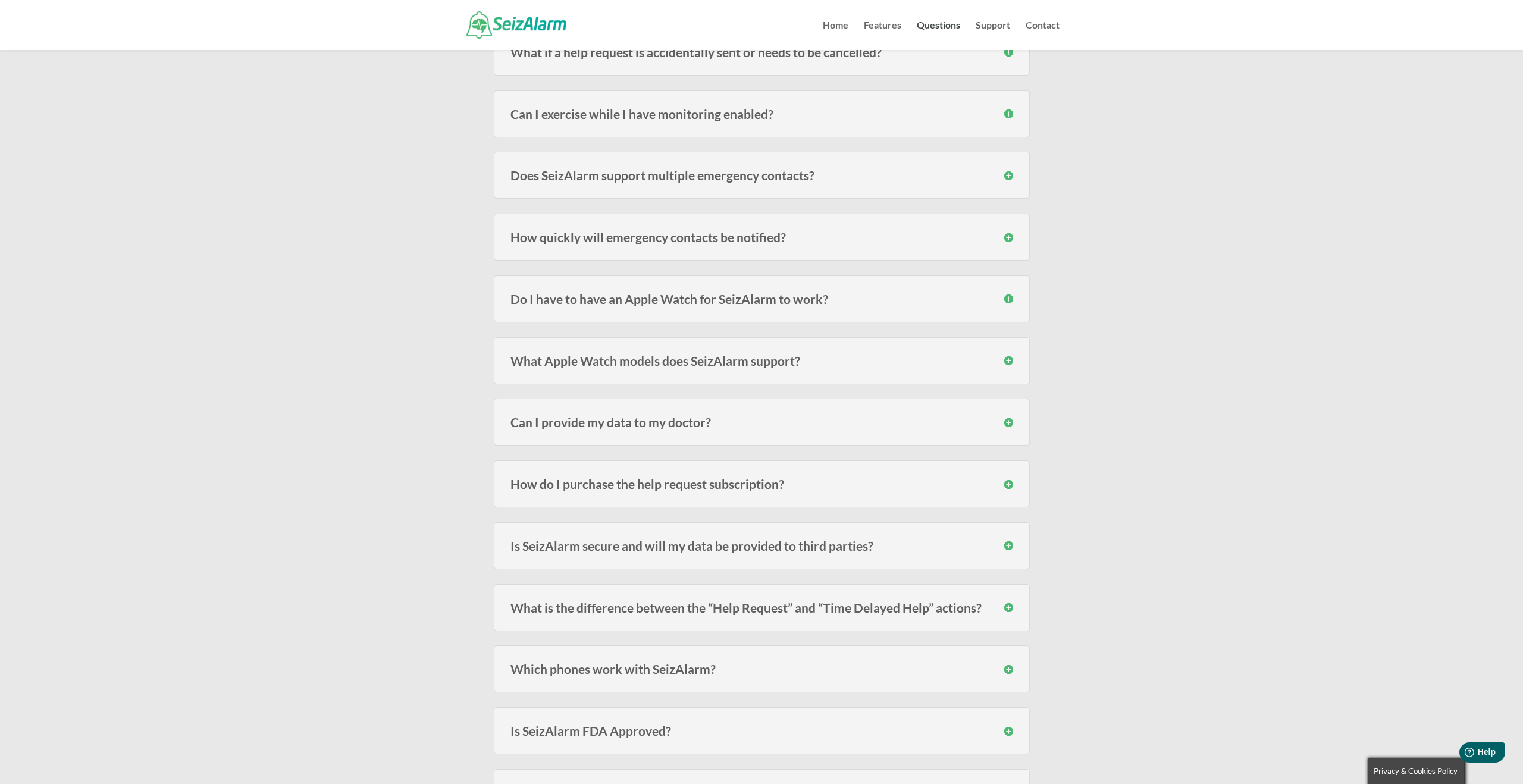
scroll to position [830, 0]
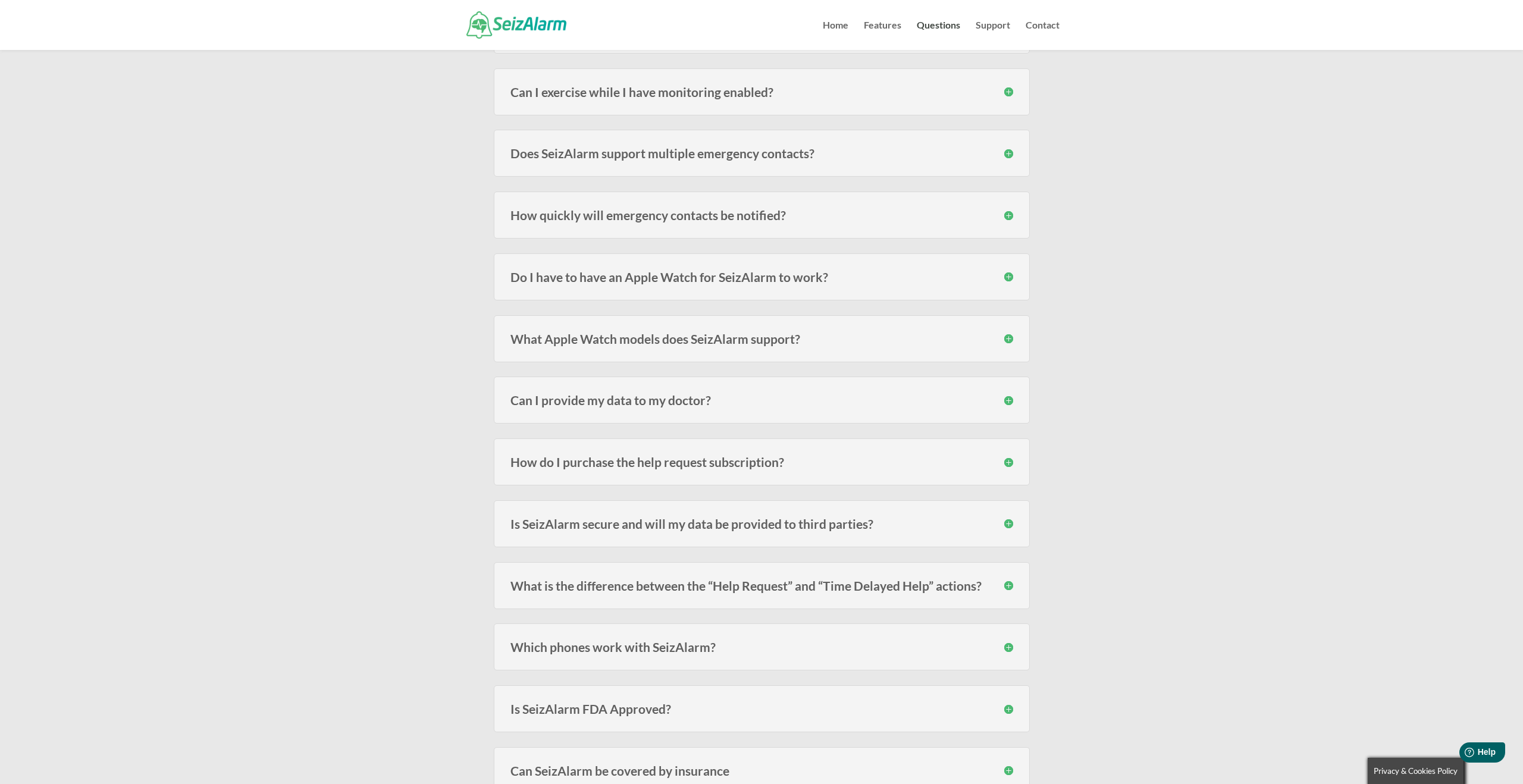
click at [1011, 340] on h3 "What Apple Watch models does SeizAlarm support?" at bounding box center [762, 338] width 503 height 12
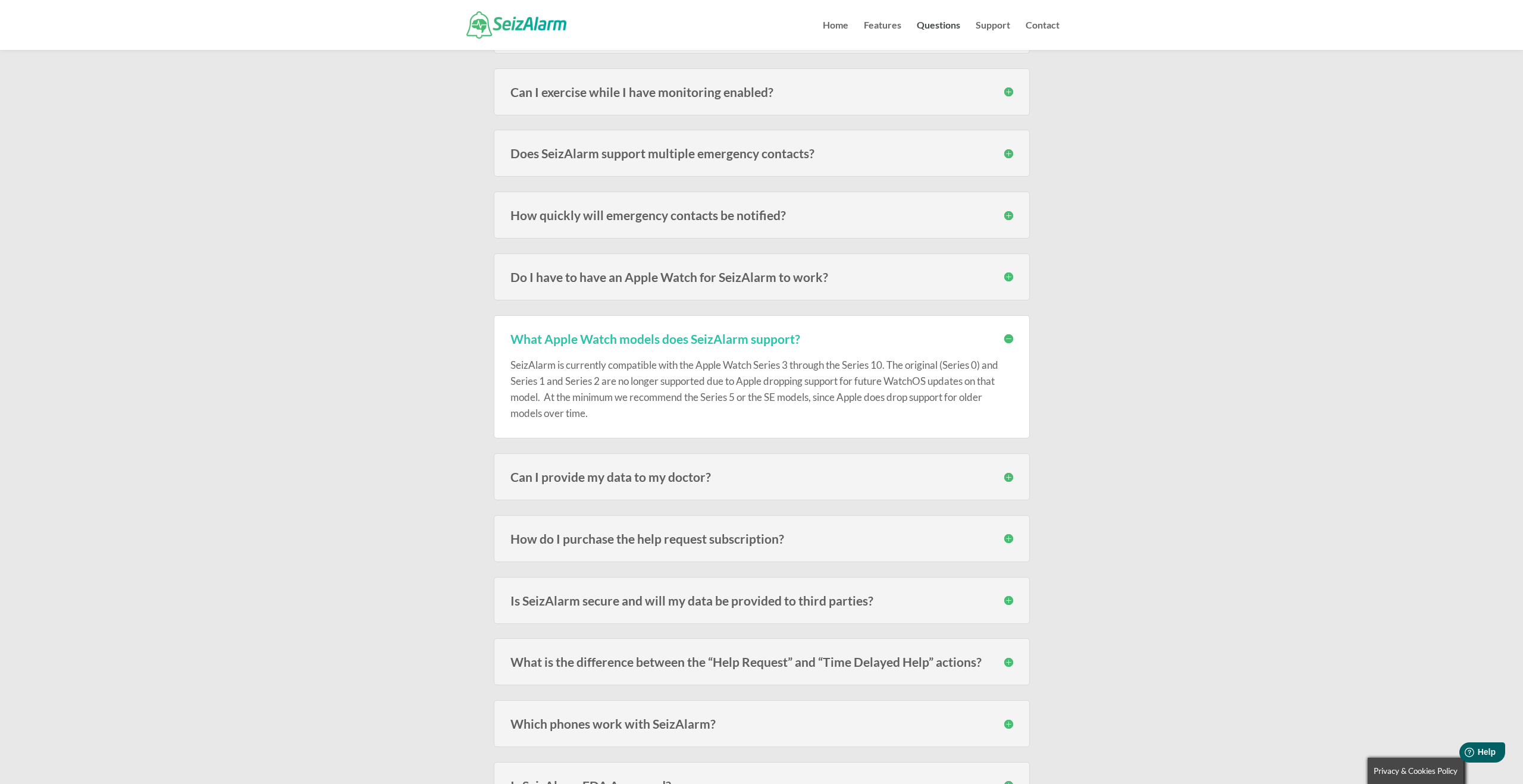
click at [1011, 340] on h3 "What Apple Watch models does SeizAlarm support?" at bounding box center [762, 338] width 503 height 12
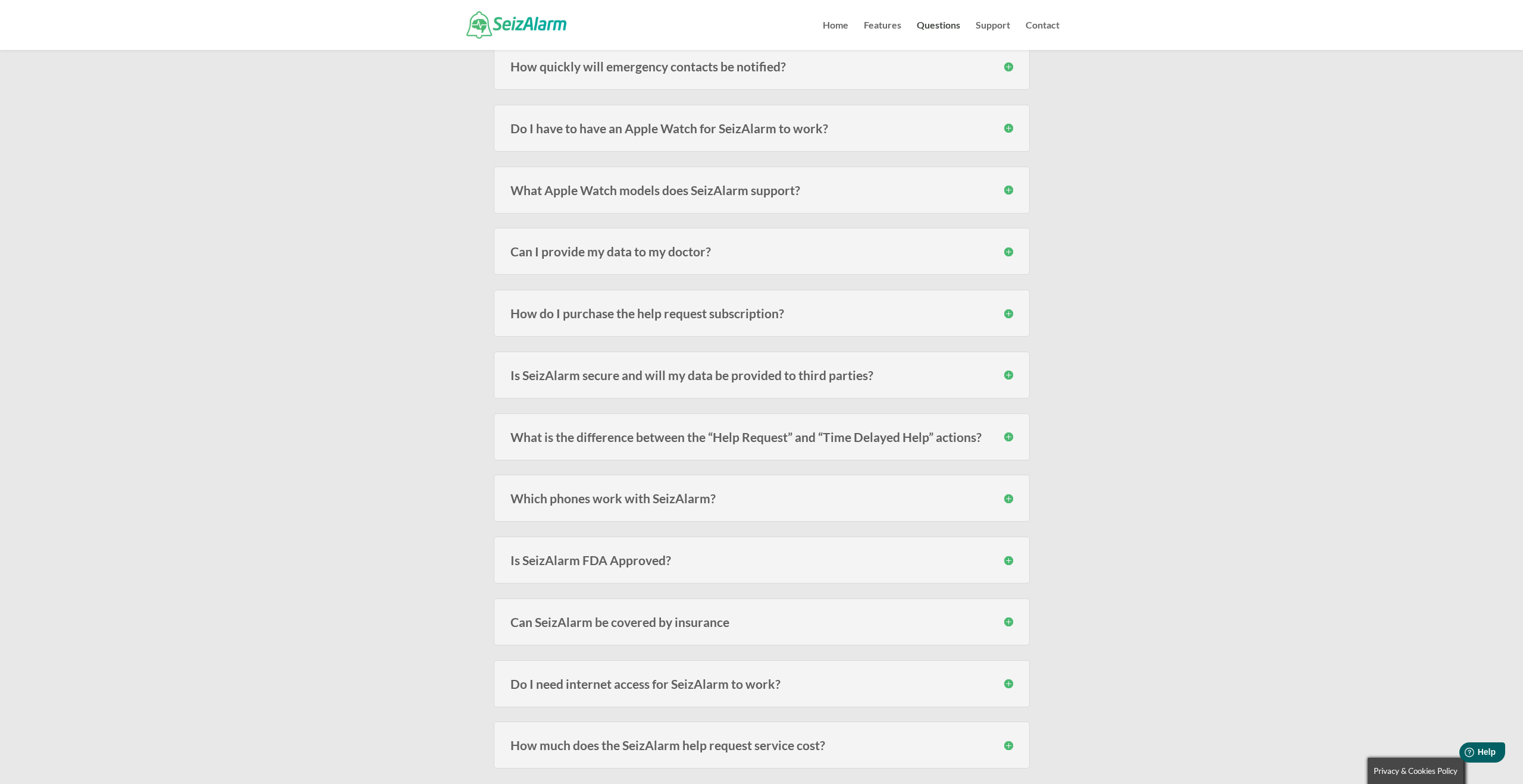
scroll to position [980, 0]
click at [1009, 315] on h3 "How do I purchase the help request subscription?" at bounding box center [762, 312] width 503 height 12
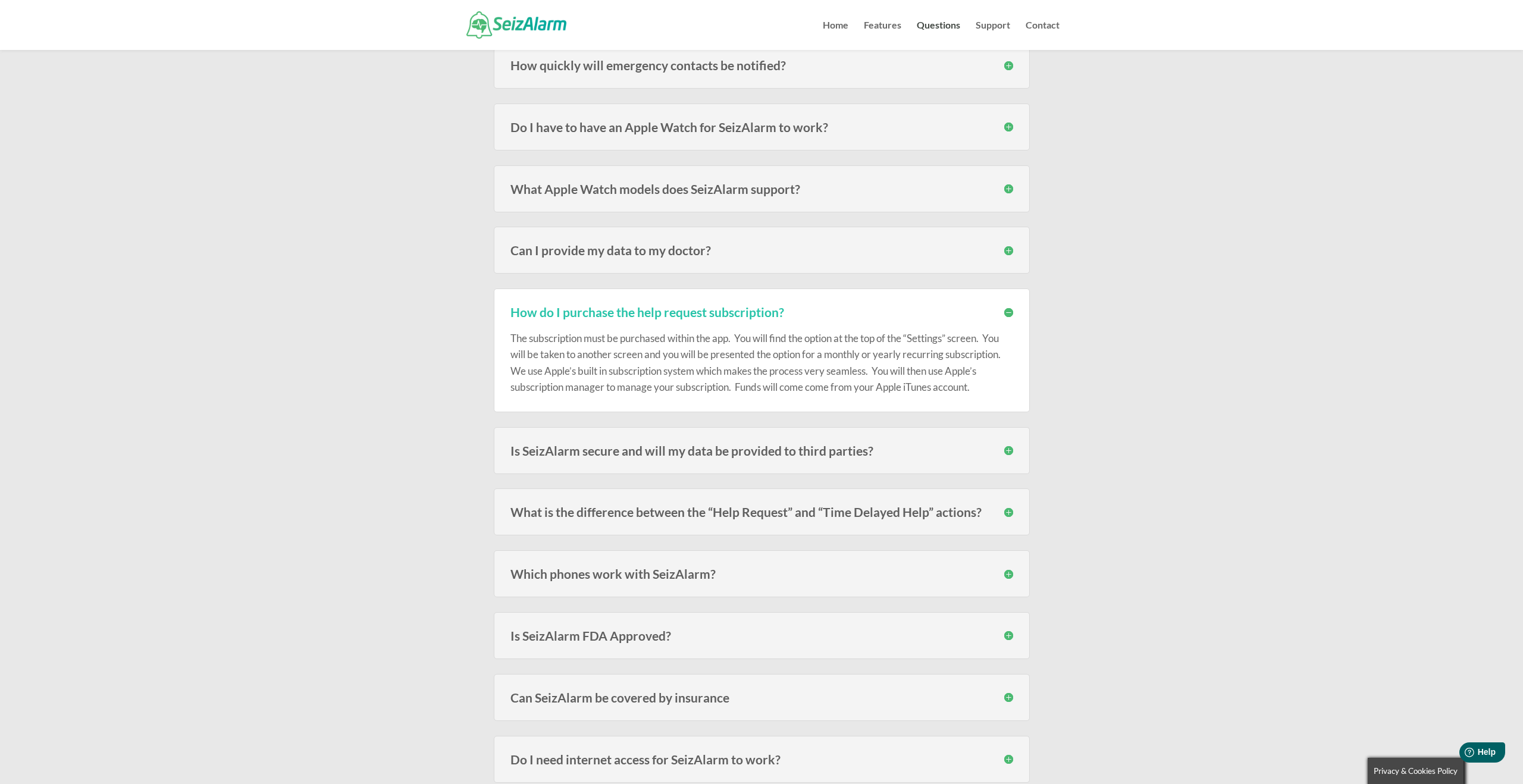
click at [1009, 315] on h3 "How do I purchase the help request subscription?" at bounding box center [762, 312] width 503 height 12
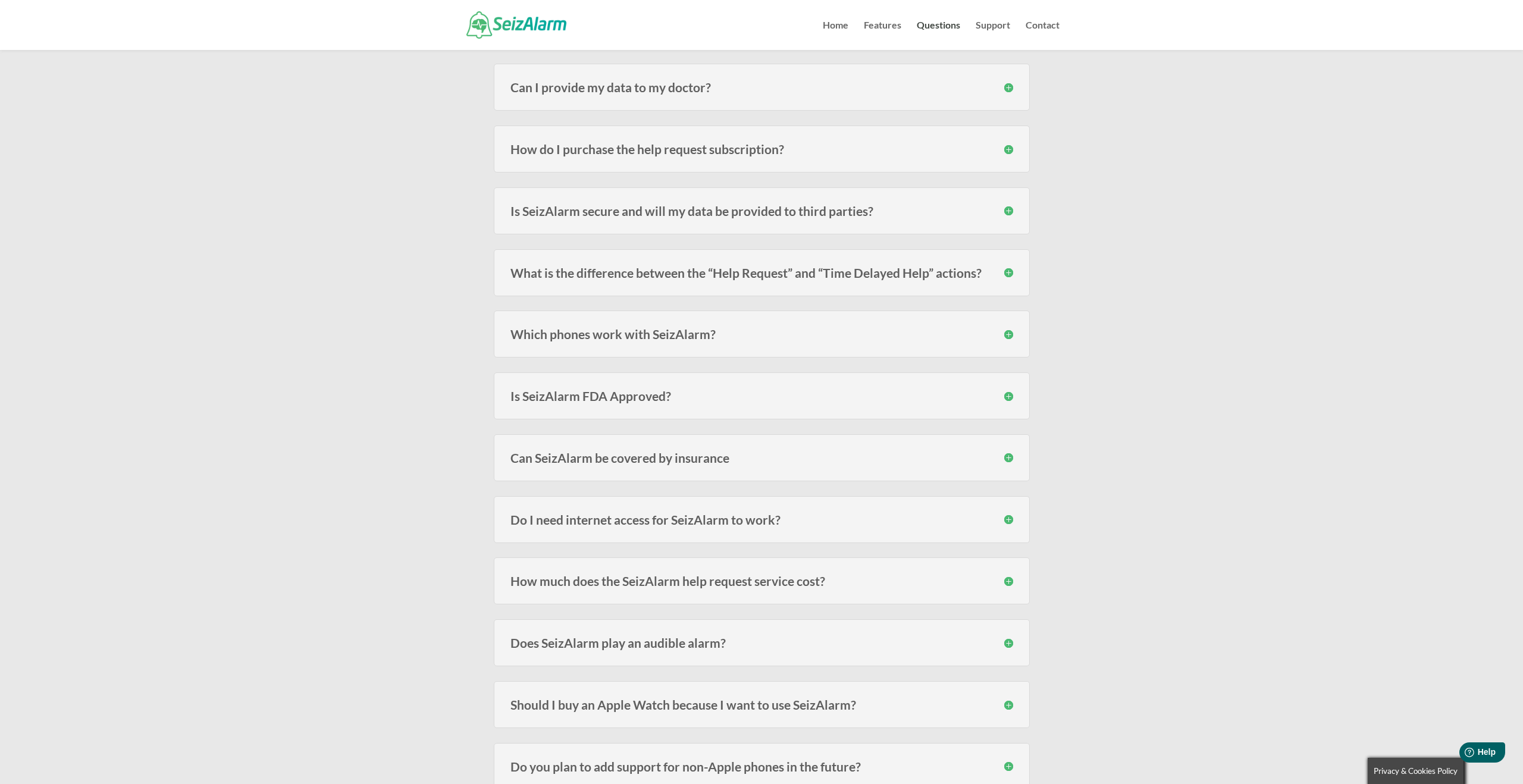
scroll to position [1144, 0]
click at [1007, 272] on h3 "What is the difference between the “Help Request” and “Time Delayed Help” actio…" at bounding box center [762, 270] width 503 height 12
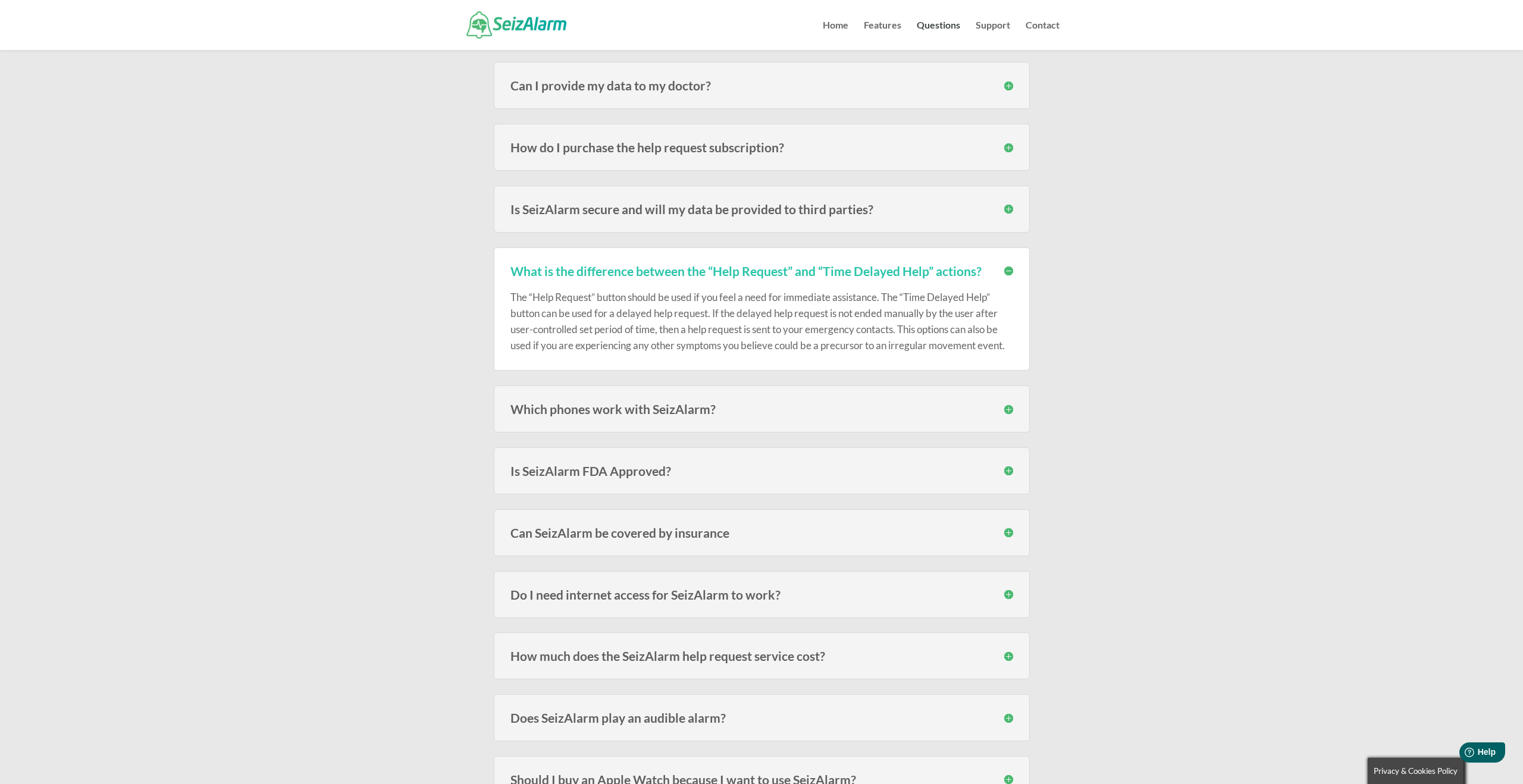
scroll to position [1225, 0]
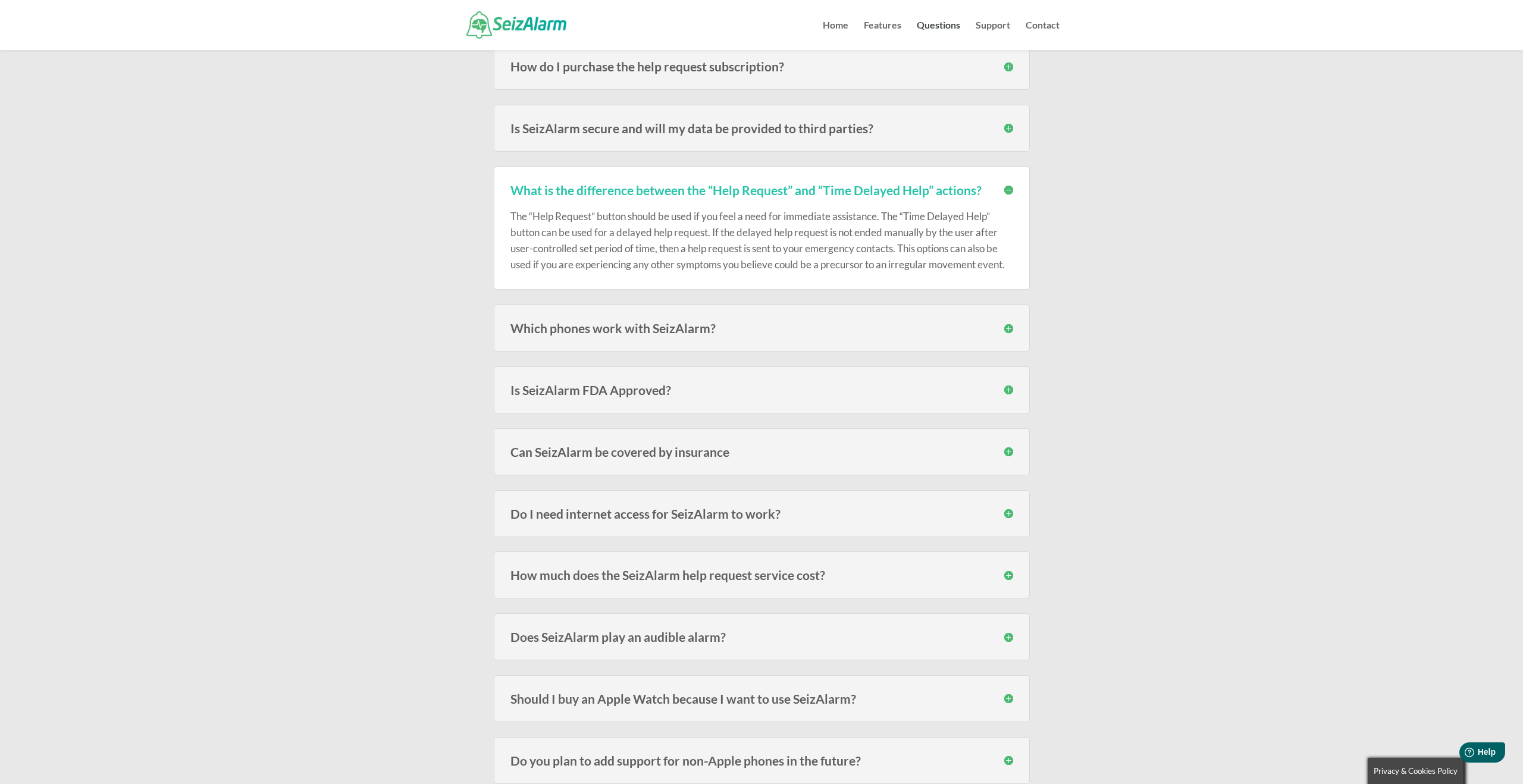
click at [1005, 450] on h3 "Can SeizAlarm be covered by insurance" at bounding box center [762, 451] width 503 height 12
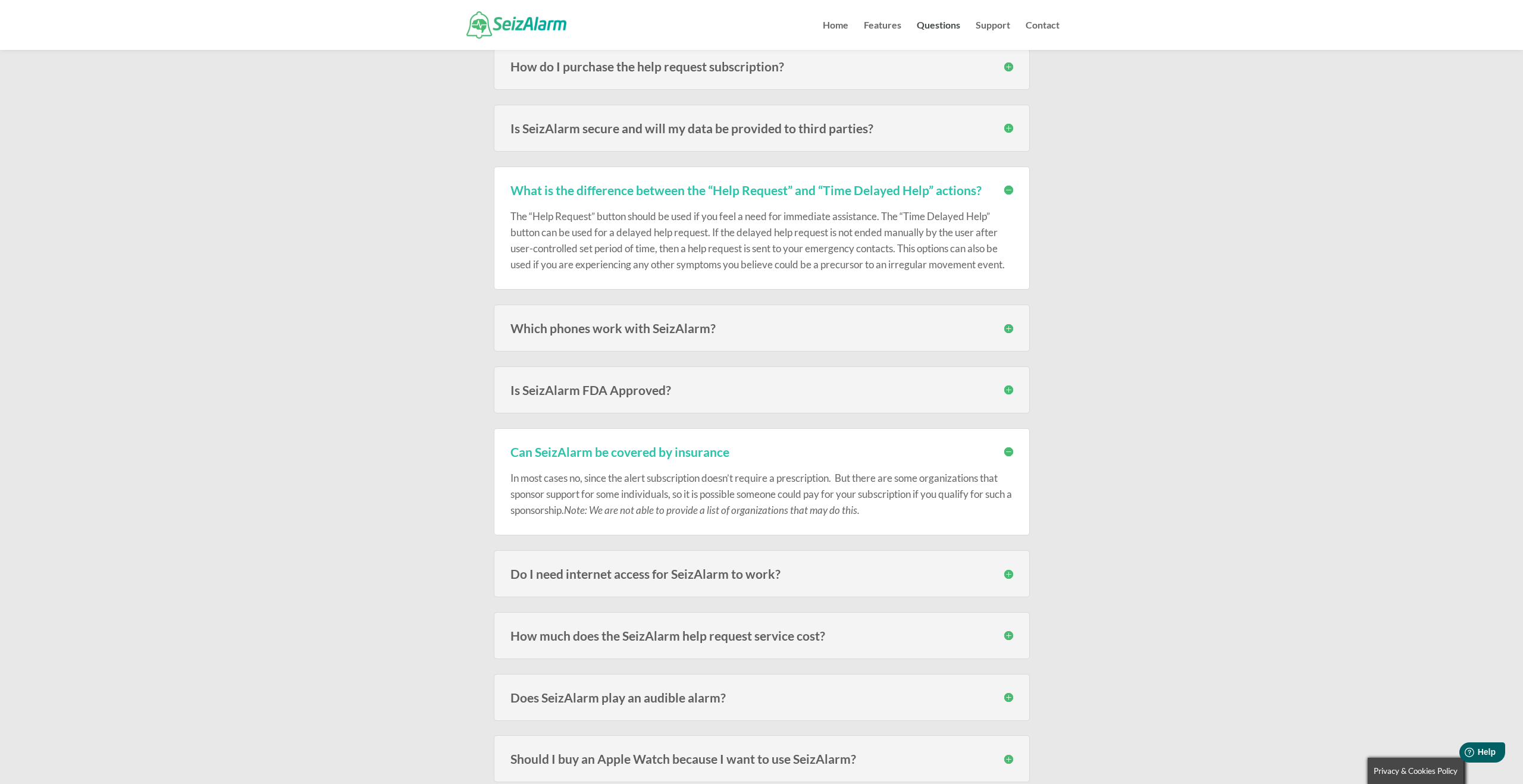
click at [1008, 450] on h3 "Can SeizAlarm be covered by insurance" at bounding box center [762, 451] width 503 height 12
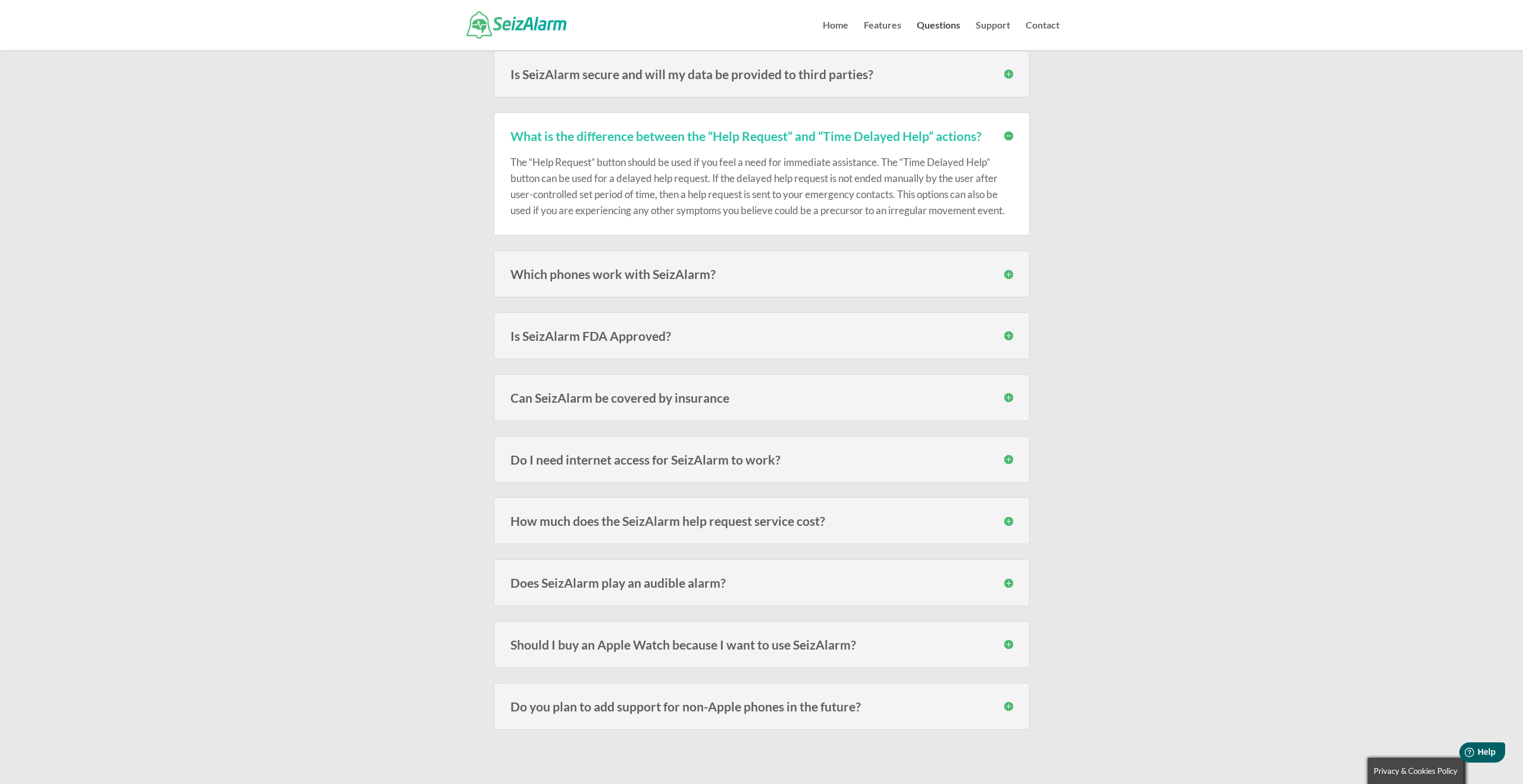
scroll to position [1331, 0]
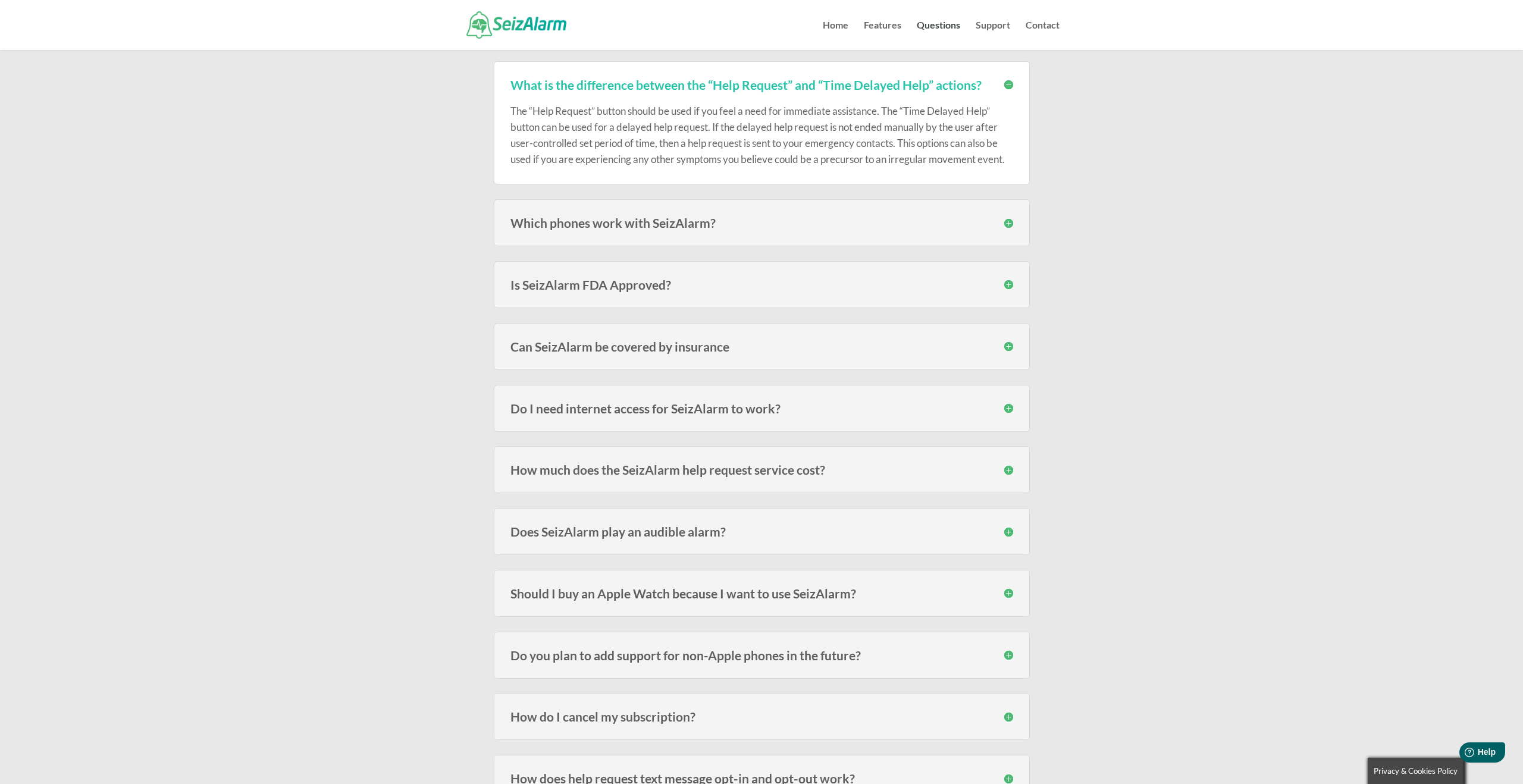
click at [1011, 411] on h3 "Do I need internet access for SeizAlarm to work?" at bounding box center [762, 408] width 503 height 12
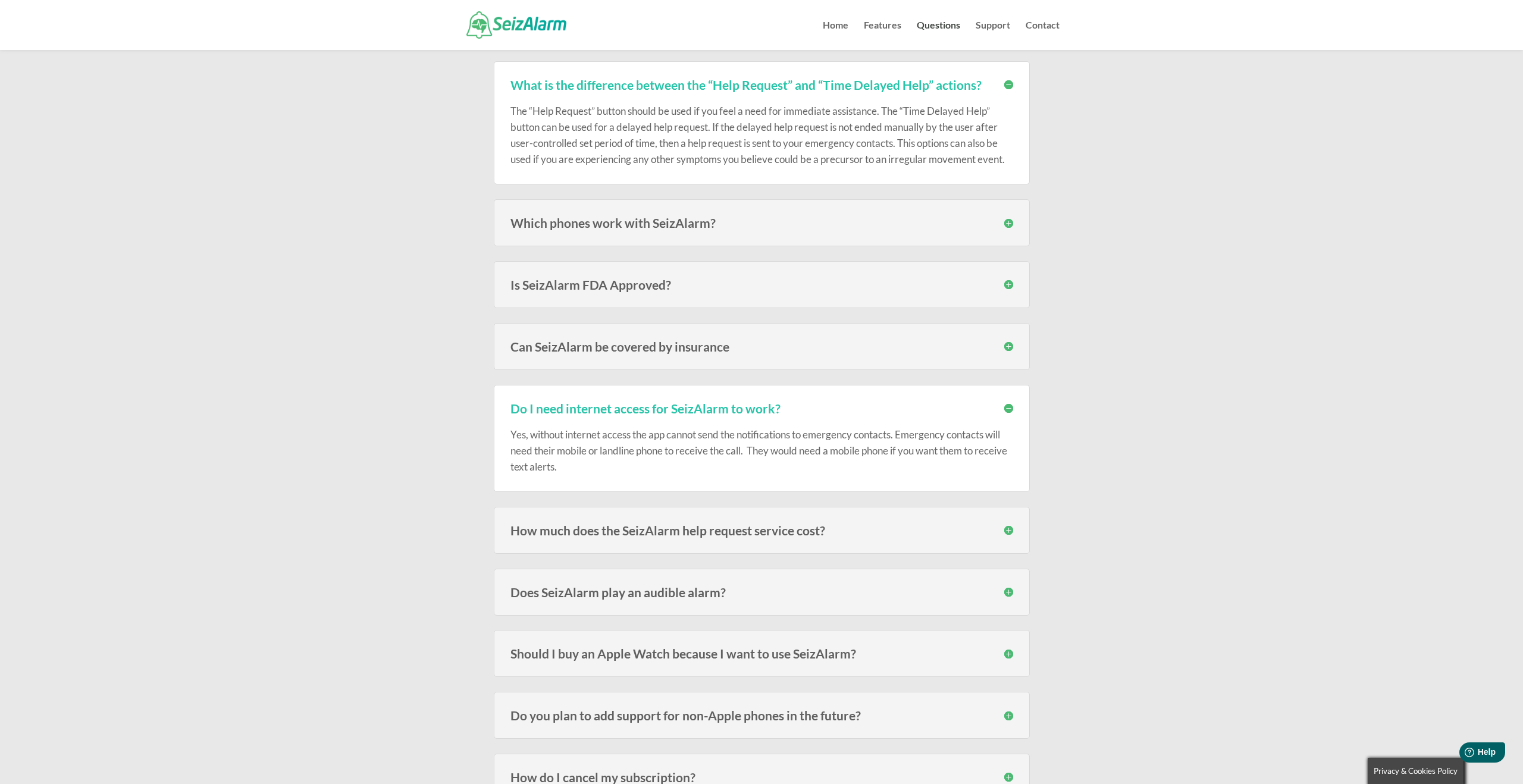
click at [1011, 411] on h3 "Do I need internet access for SeizAlarm to work?" at bounding box center [762, 408] width 503 height 12
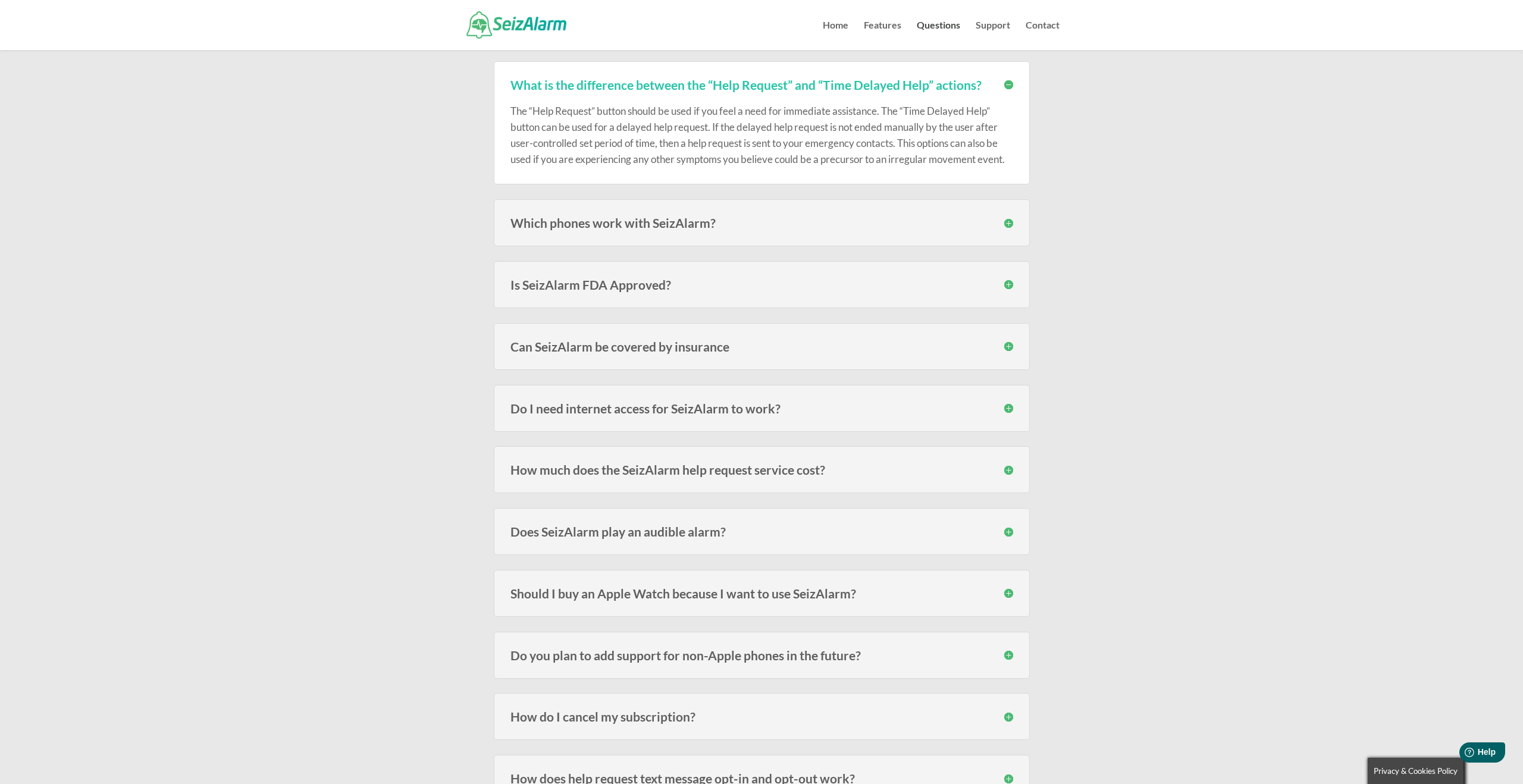
click at [1006, 472] on h3 "How much does the SeizAlarm help request service cost?" at bounding box center [762, 469] width 503 height 12
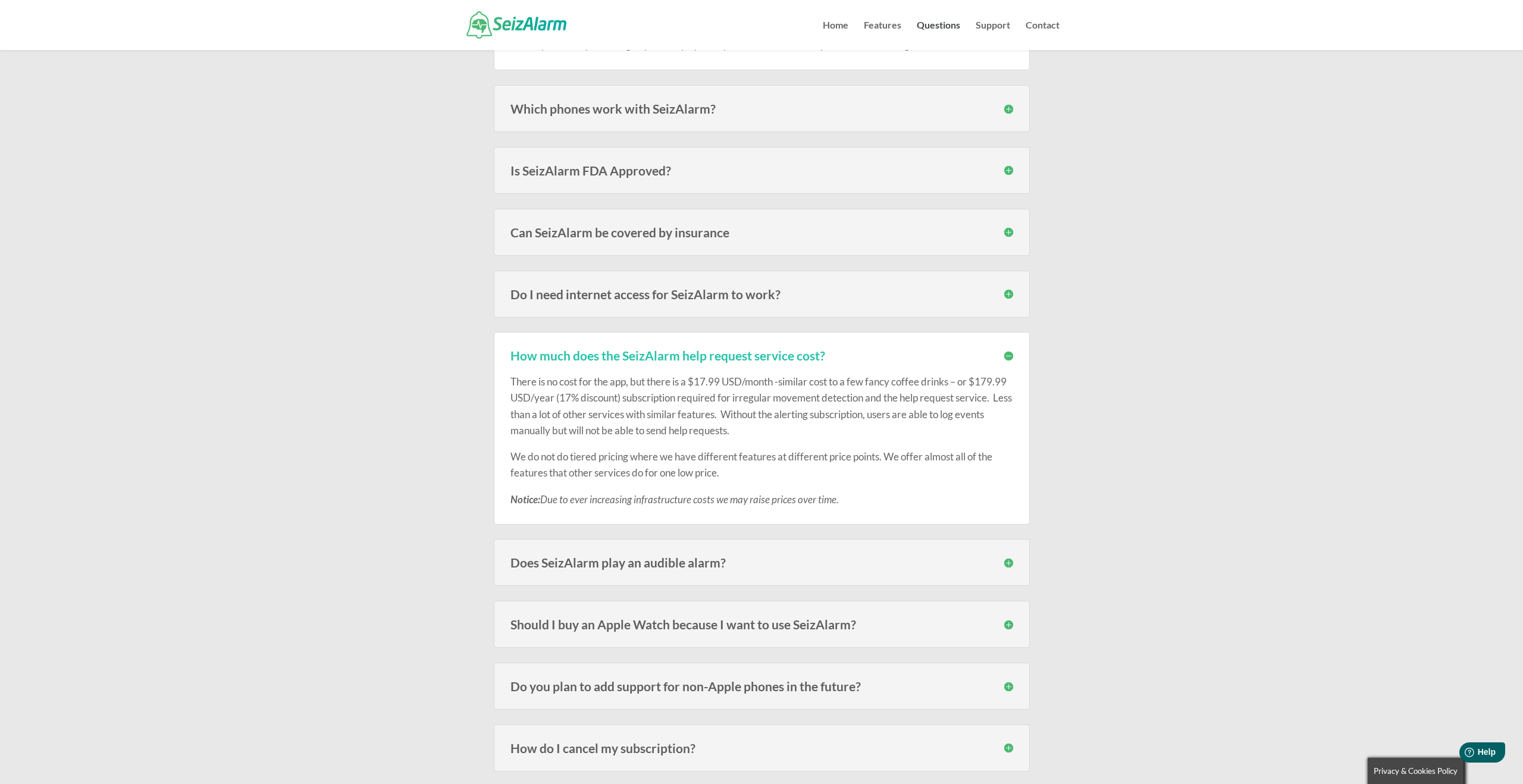
scroll to position [1445, 0]
